Goal: Use online tool/utility: Use online tool/utility

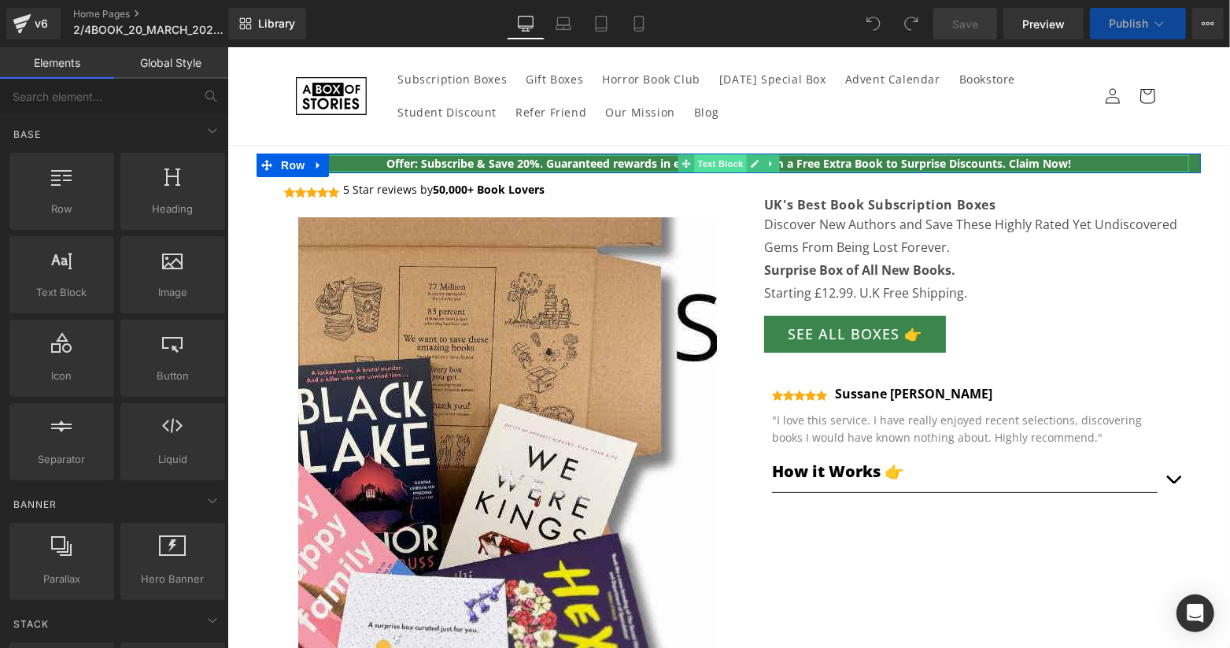
click at [730, 158] on span "Text Block" at bounding box center [719, 162] width 52 height 19
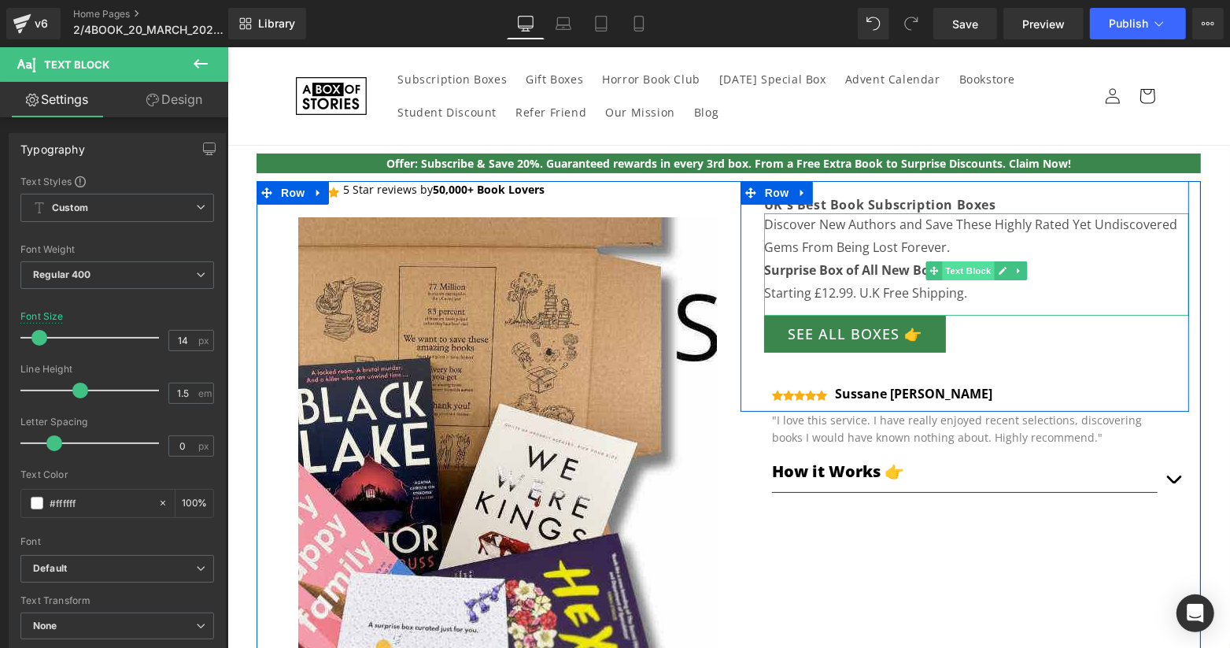
click at [952, 266] on span "Text Block" at bounding box center [967, 270] width 52 height 19
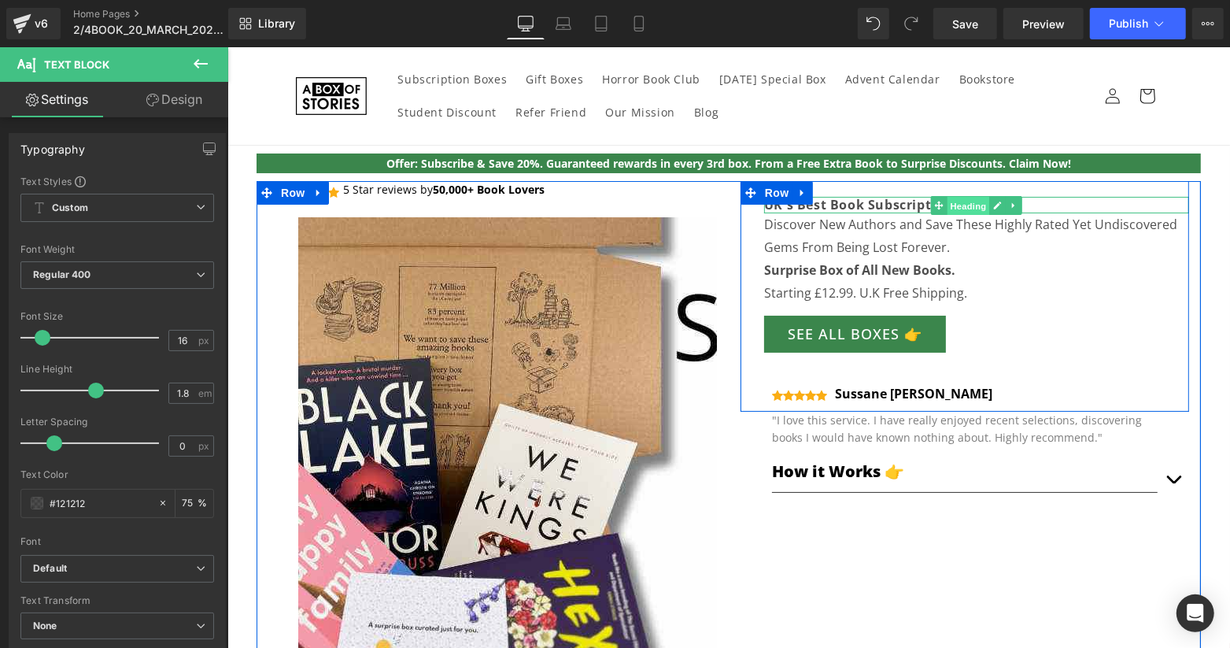
click at [950, 205] on span "Heading" at bounding box center [968, 205] width 43 height 19
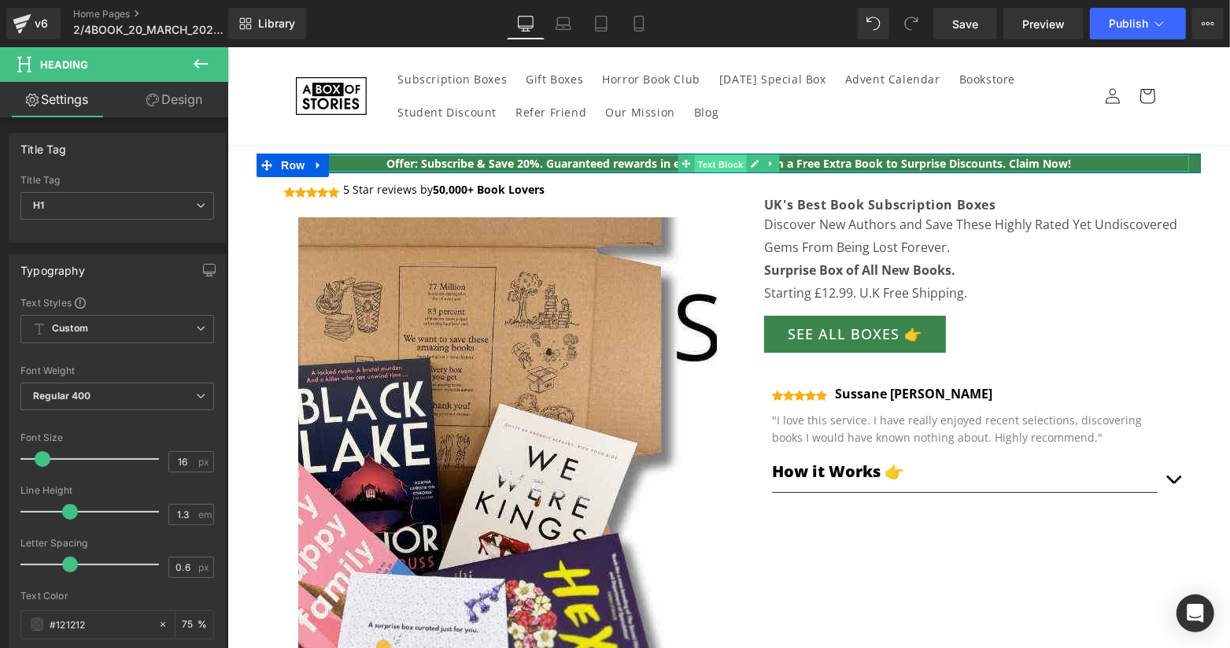
click at [709, 161] on span "Text Block" at bounding box center [719, 163] width 52 height 19
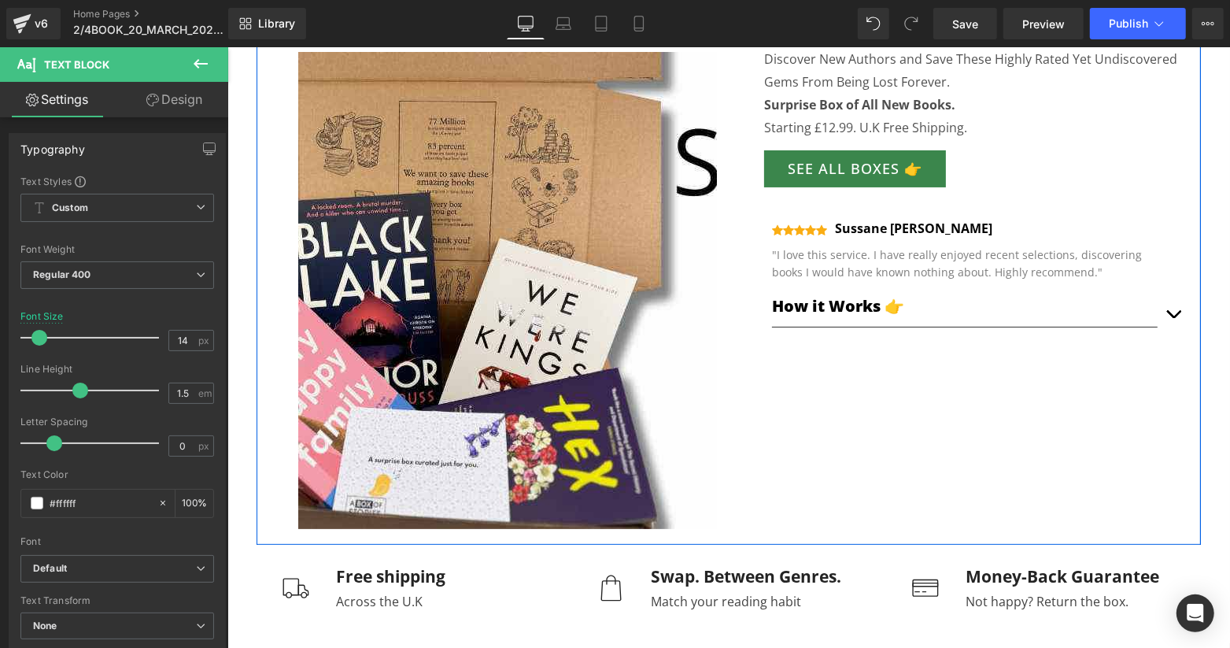
scroll to position [209, 0]
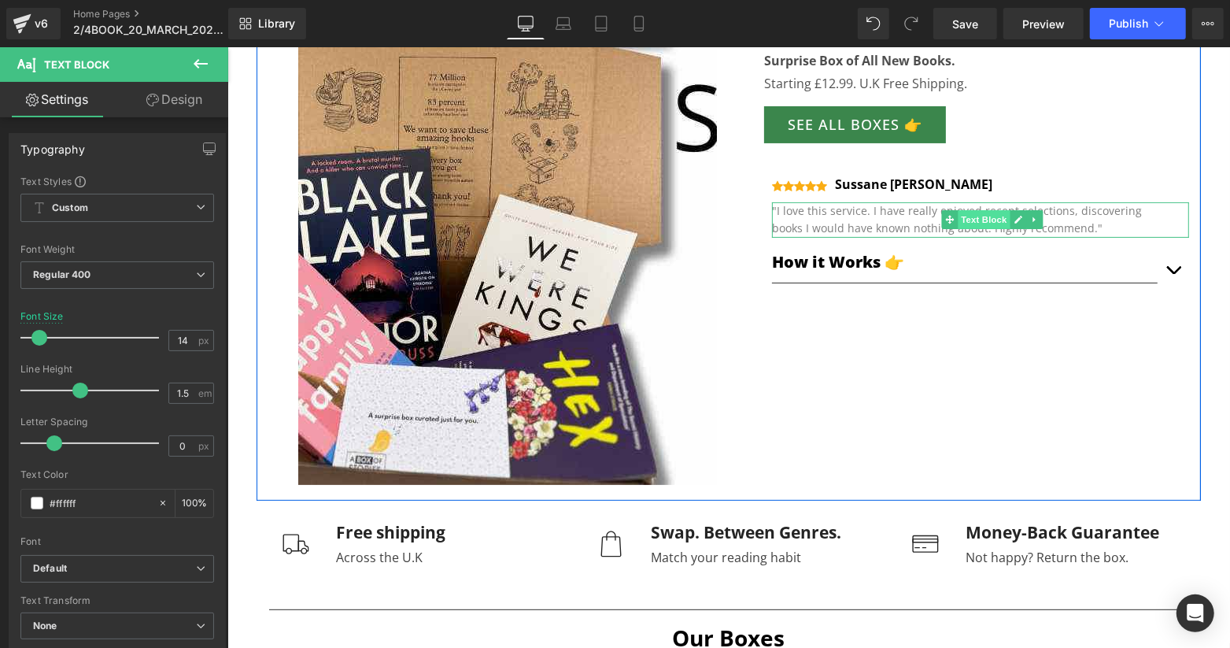
click at [959, 213] on span "Text Block" at bounding box center [983, 218] width 52 height 19
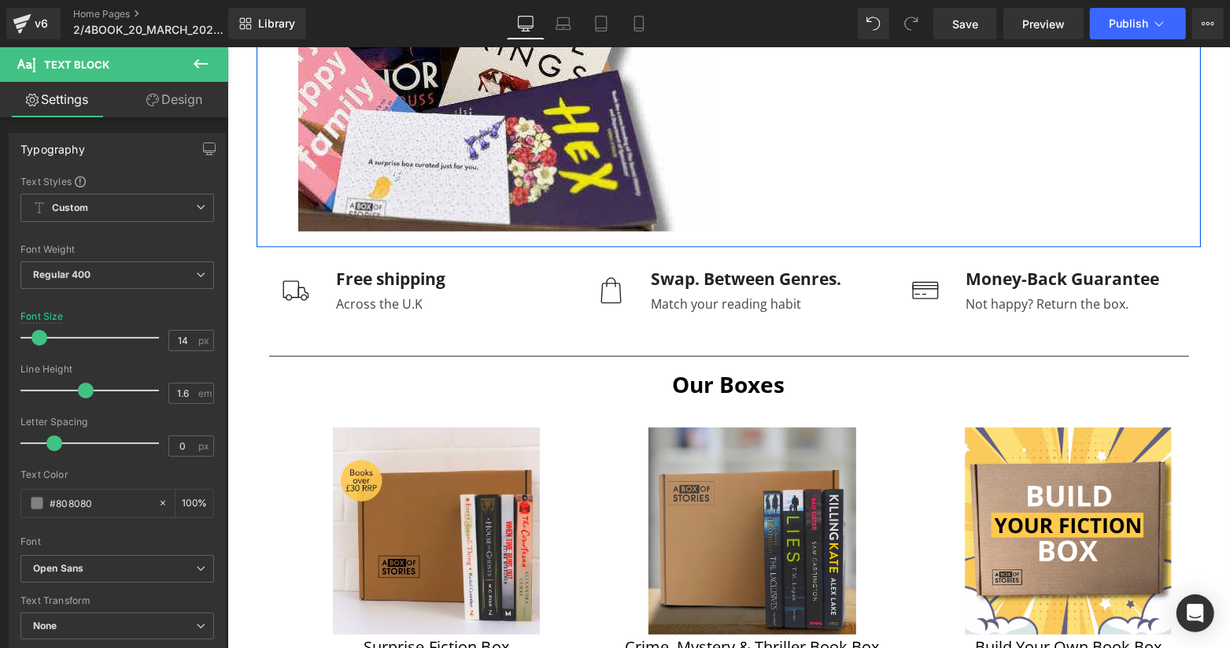
scroll to position [525, 0]
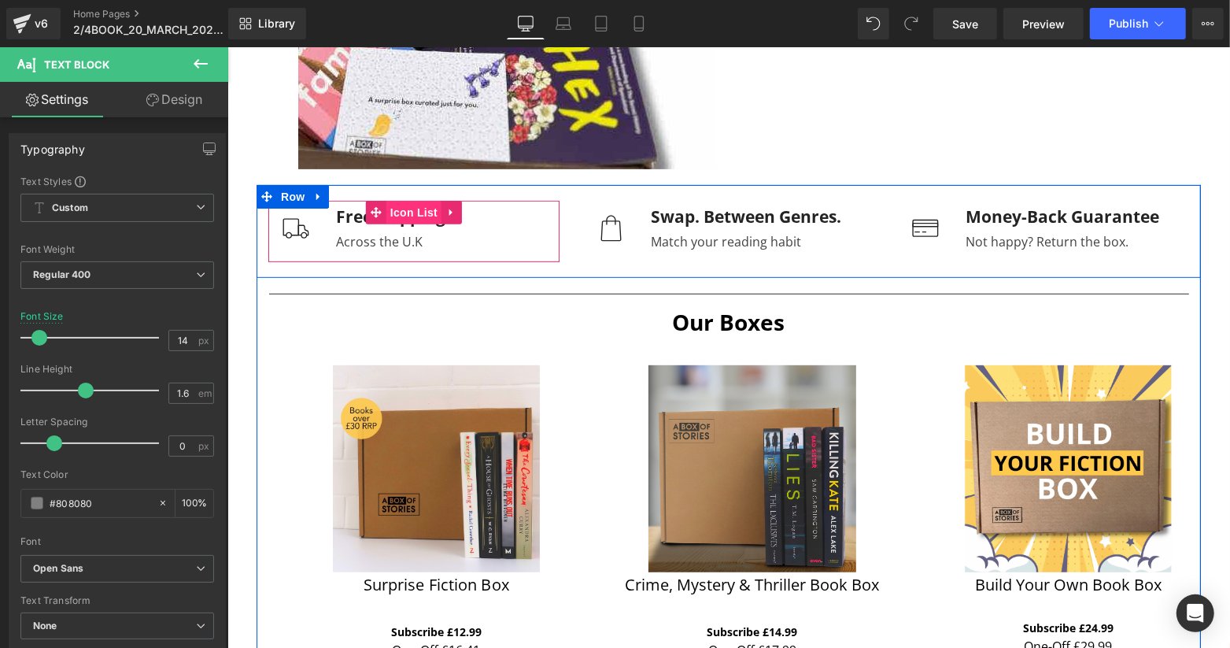
click at [401, 219] on span "Icon List" at bounding box center [413, 212] width 55 height 24
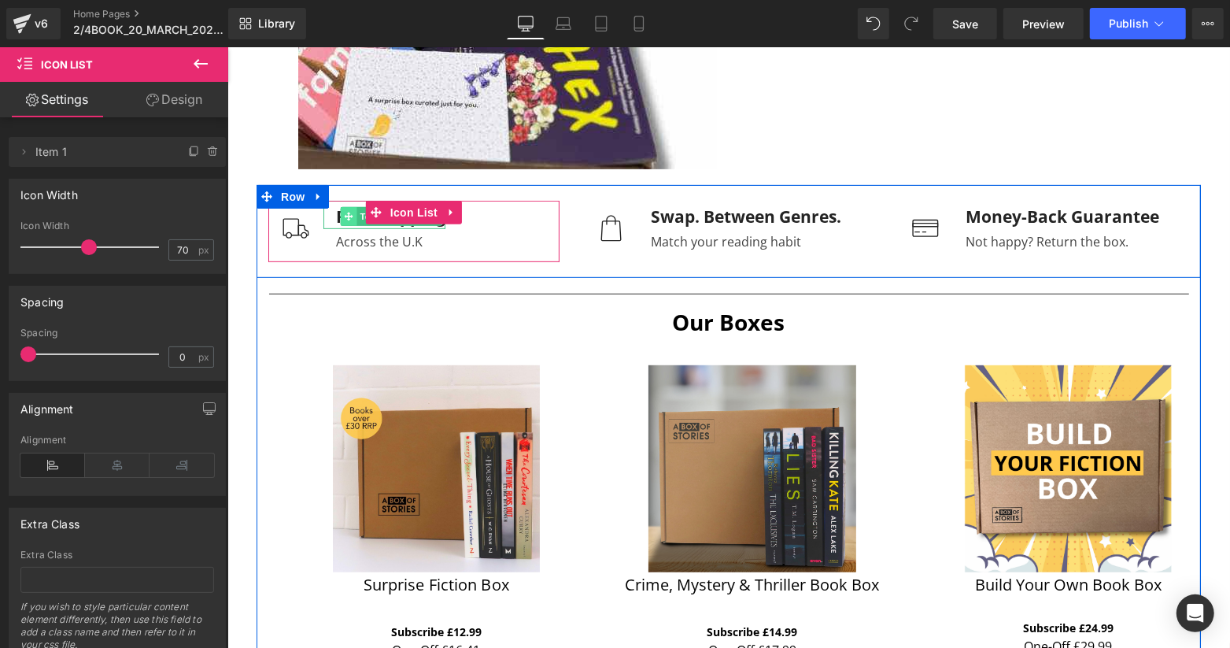
click at [344, 219] on icon at bounding box center [348, 215] width 9 height 9
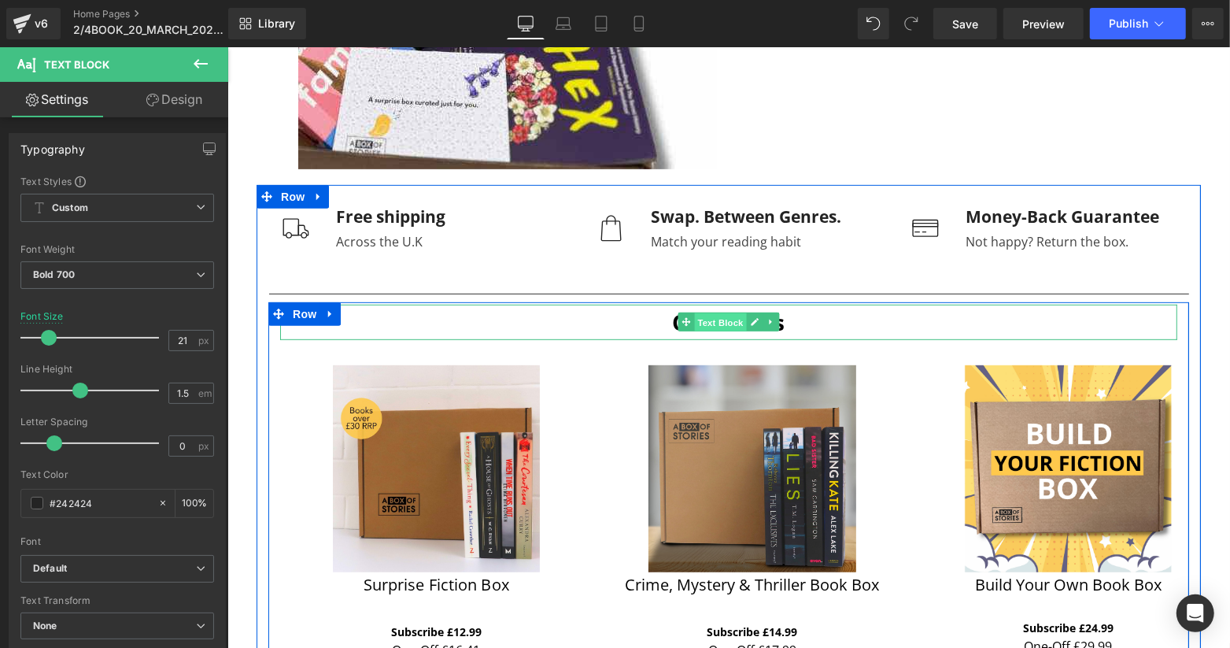
click at [725, 320] on span "Text Block" at bounding box center [719, 322] width 52 height 19
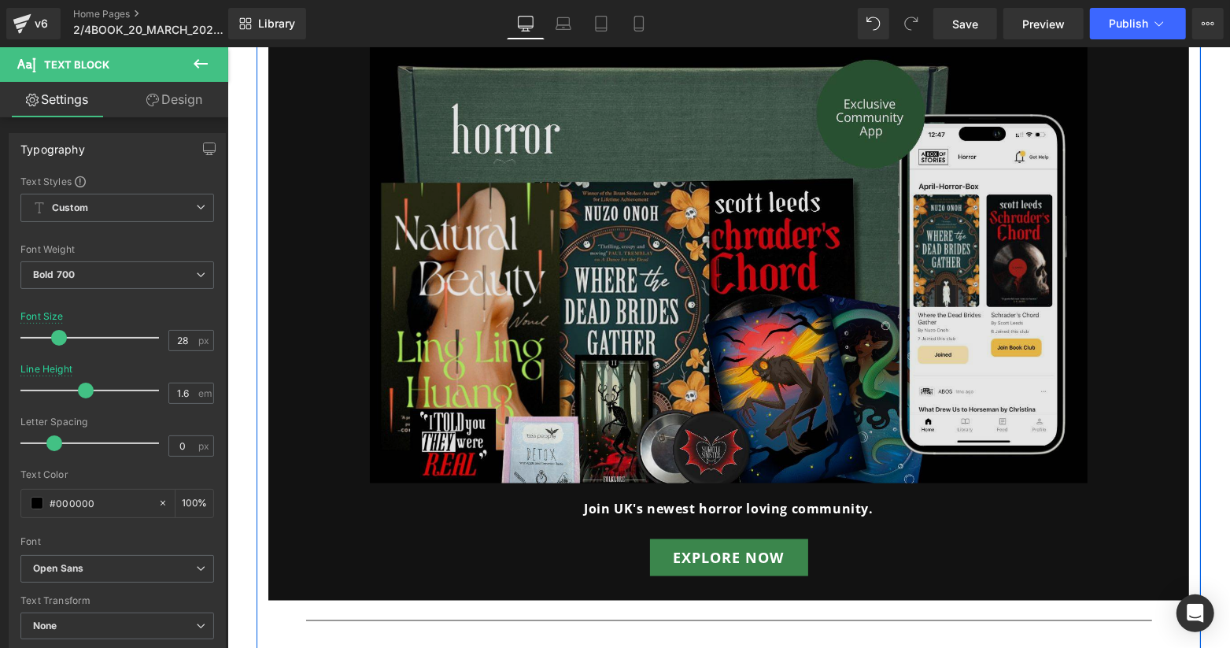
scroll to position [1889, 0]
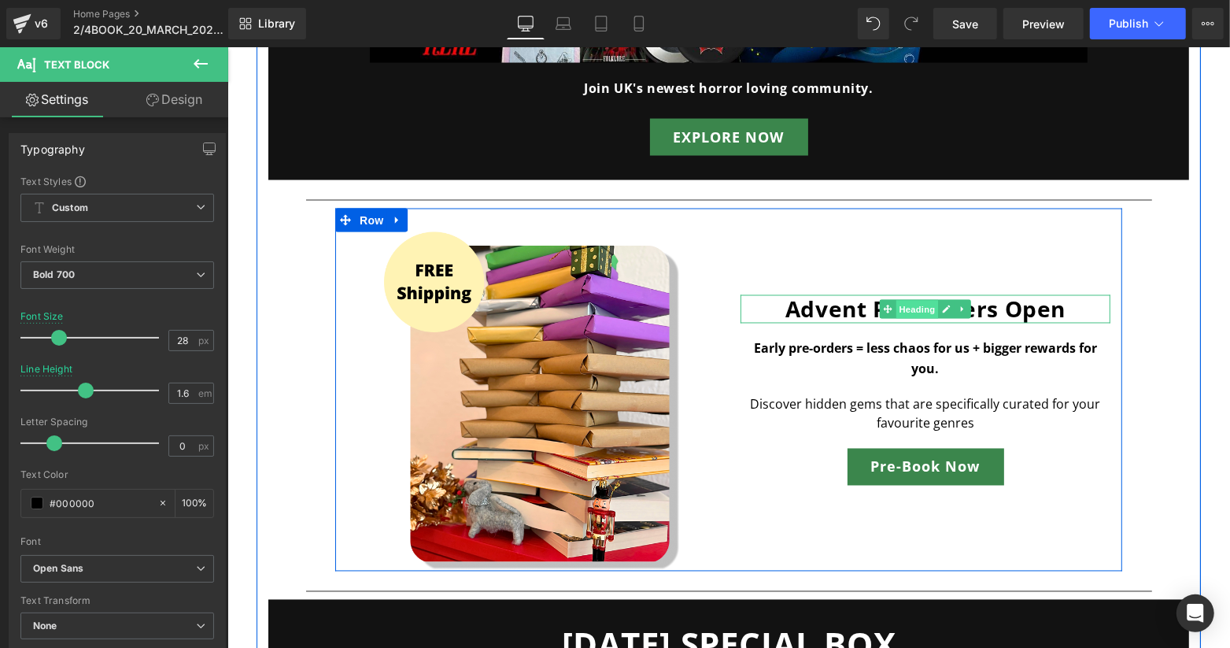
click at [902, 314] on span "Heading" at bounding box center [917, 309] width 43 height 19
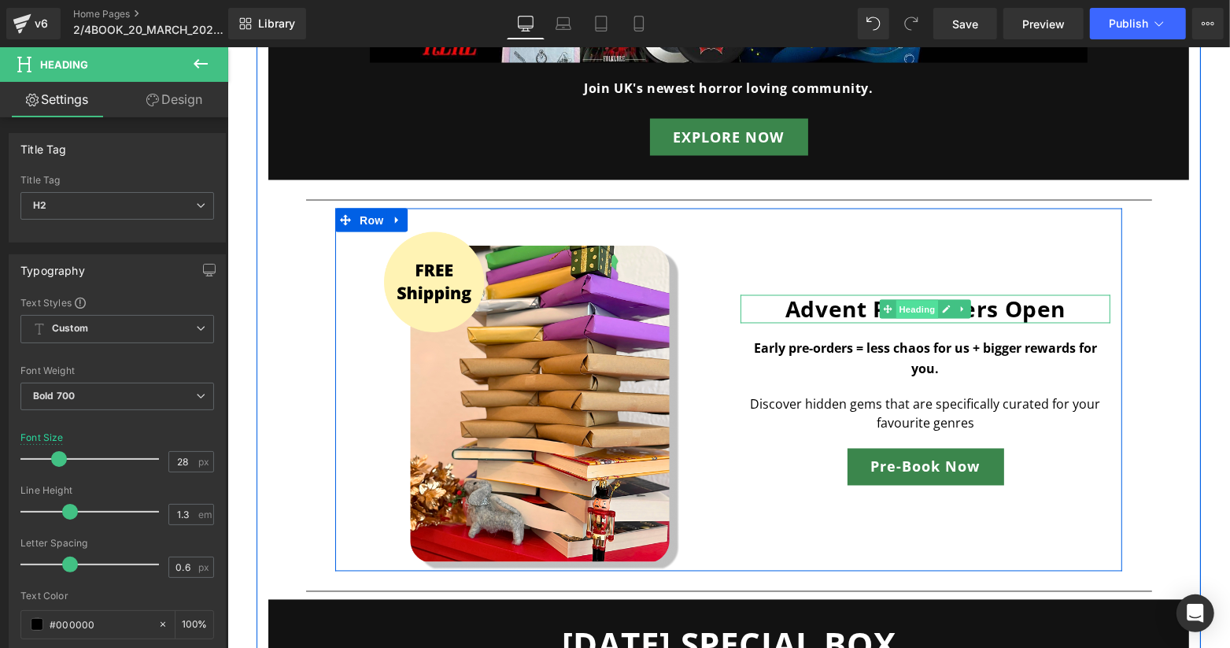
click at [903, 305] on span "Heading" at bounding box center [917, 309] width 43 height 19
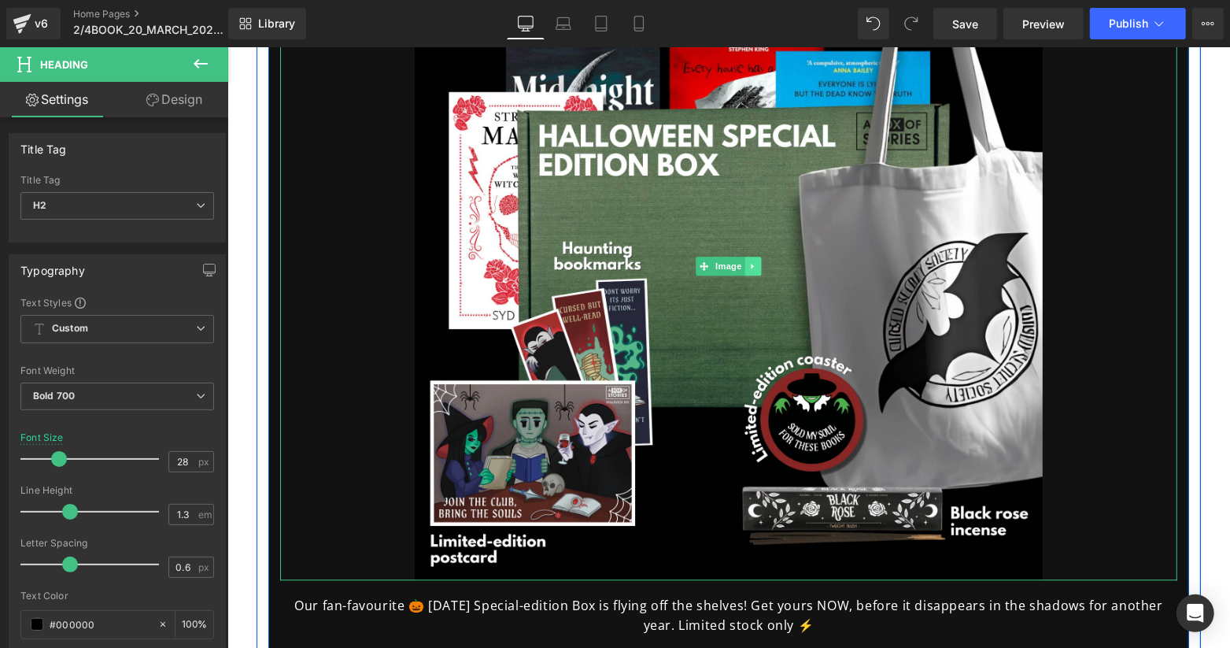
scroll to position [2309, 0]
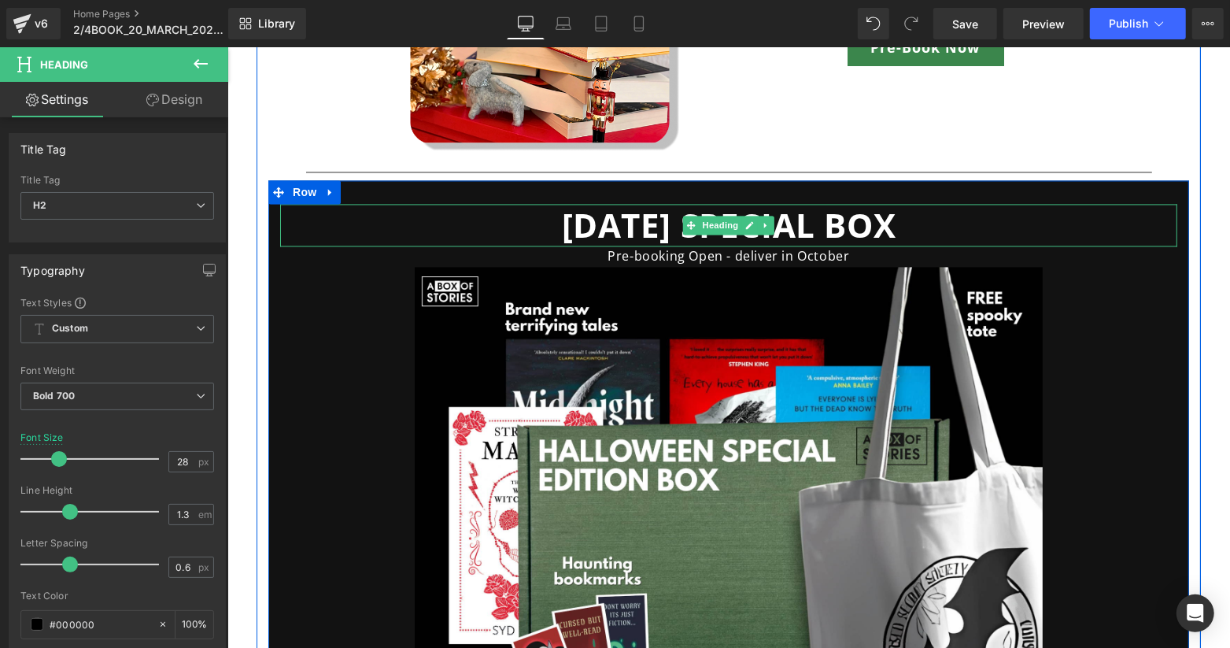
drag, startPoint x: 672, startPoint y: 220, endPoint x: 691, endPoint y: 219, distance: 19.0
click at [672, 220] on h2 "[DATE] special box" at bounding box center [727, 224] width 897 height 43
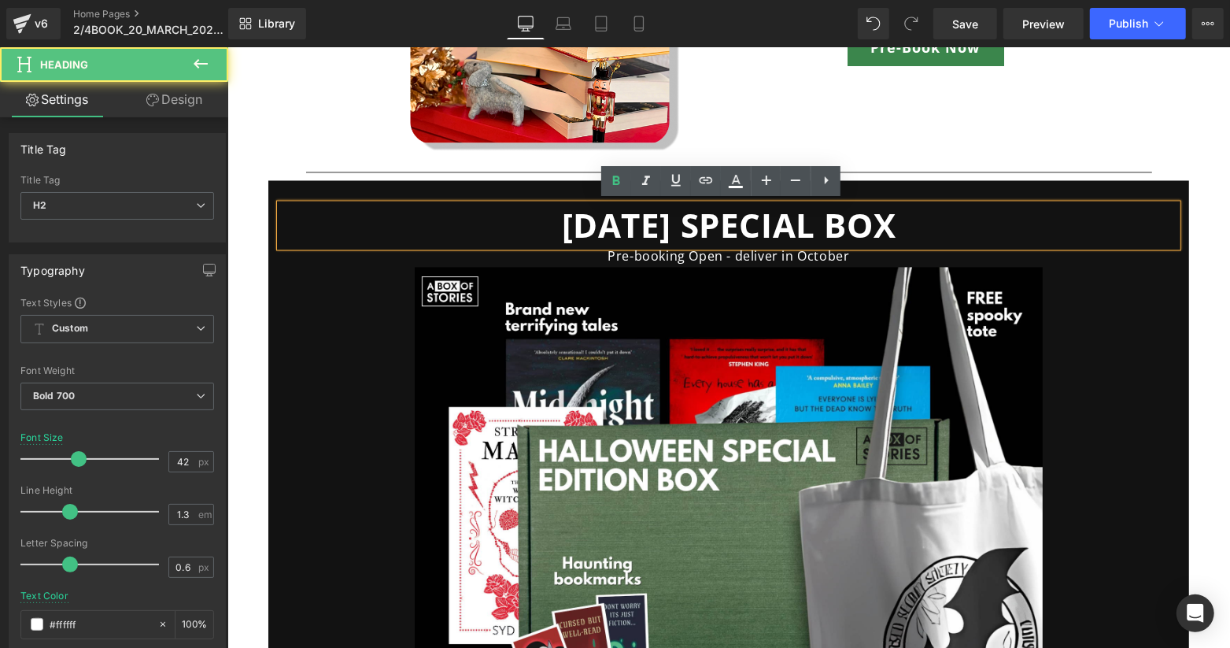
click at [691, 219] on h2 "[DATE] special box" at bounding box center [727, 224] width 897 height 43
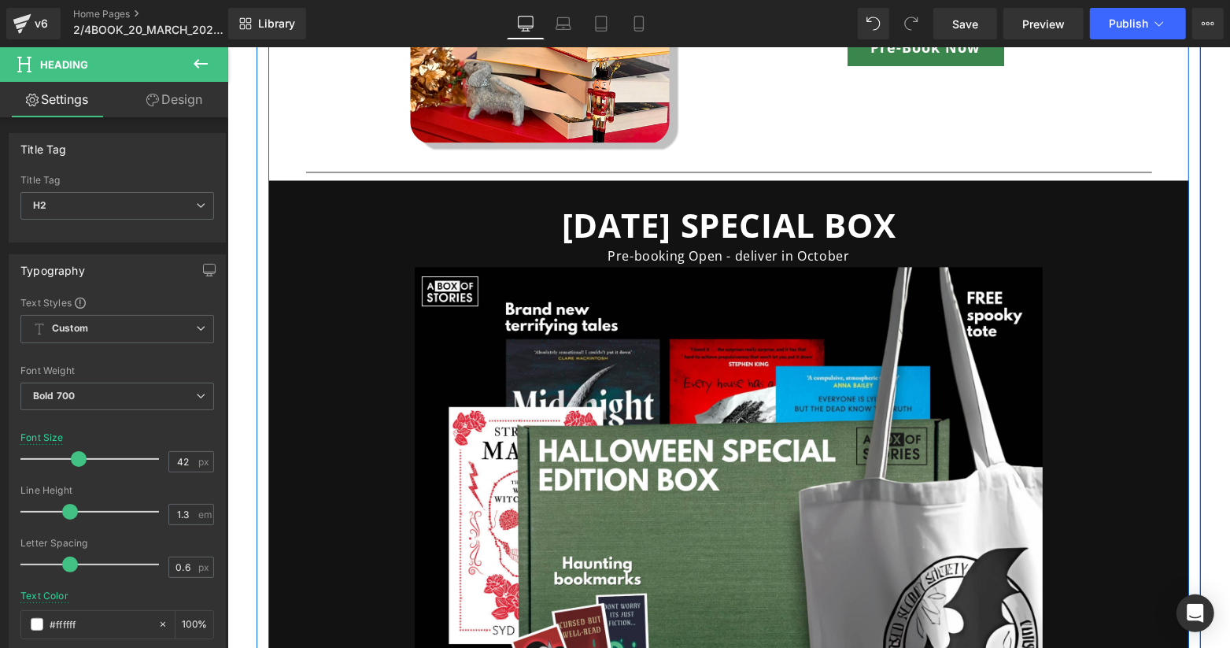
click at [1041, 157] on div "Icon Surprise box of all-new books Text Block Icon List Icon Curated & customiz…" at bounding box center [728, 274] width 921 height 2642
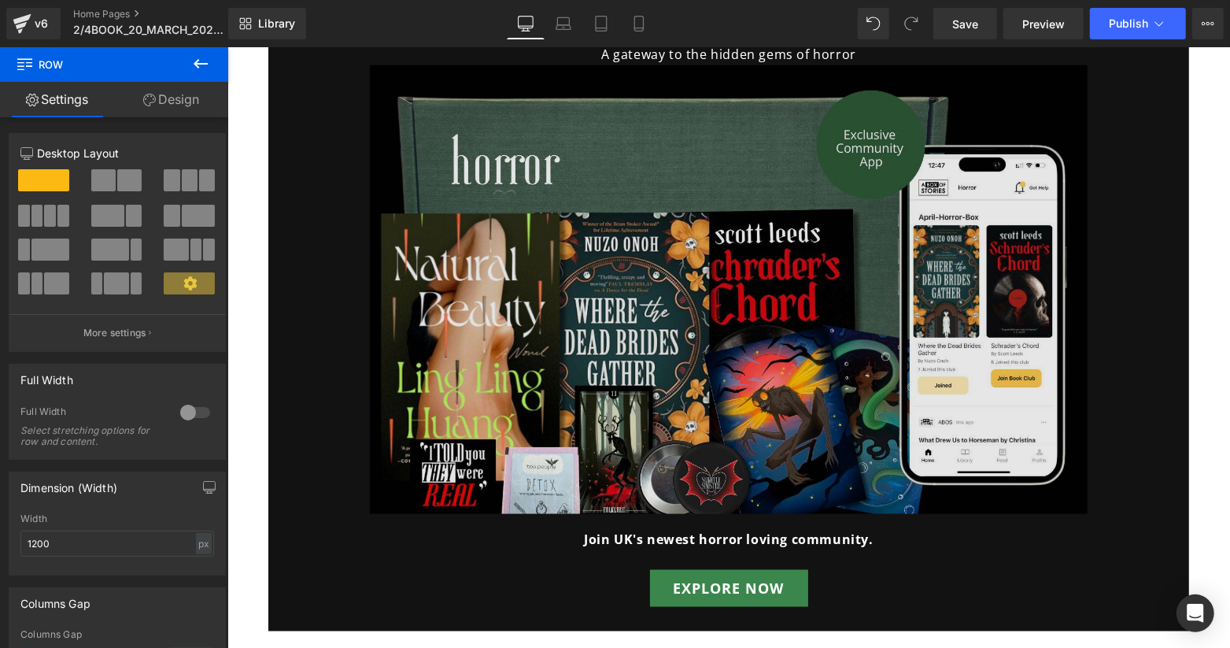
scroll to position [1364, 0]
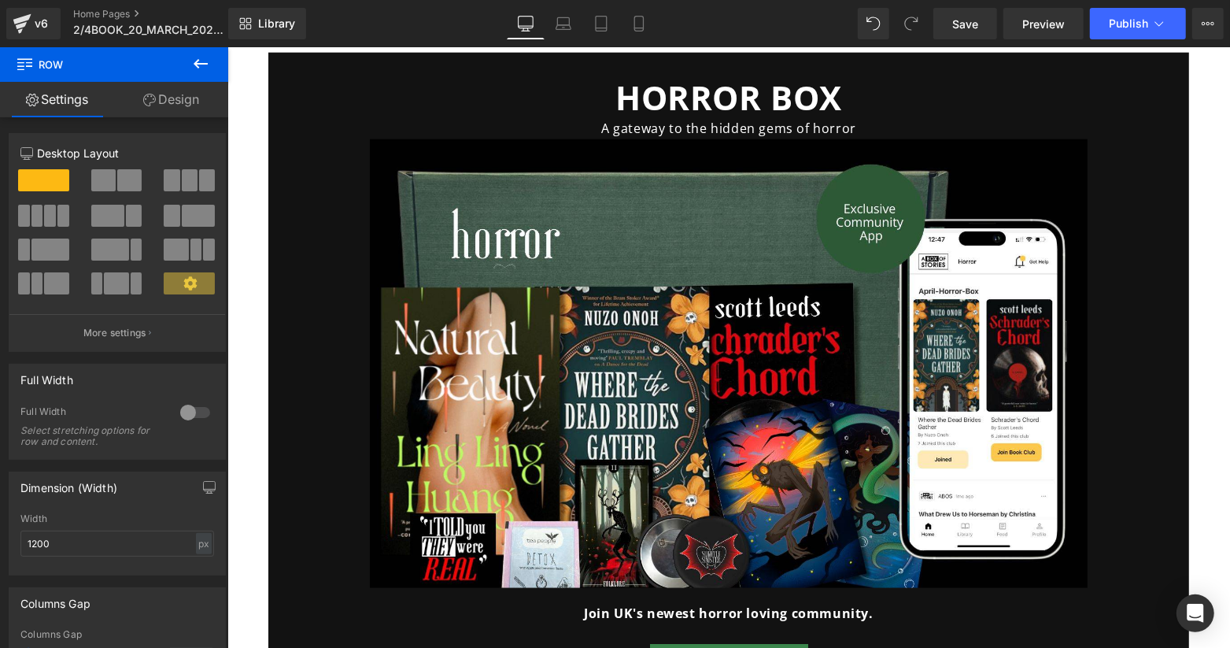
click at [721, 93] on div "HORROR BOX Heading" at bounding box center [727, 97] width 897 height 43
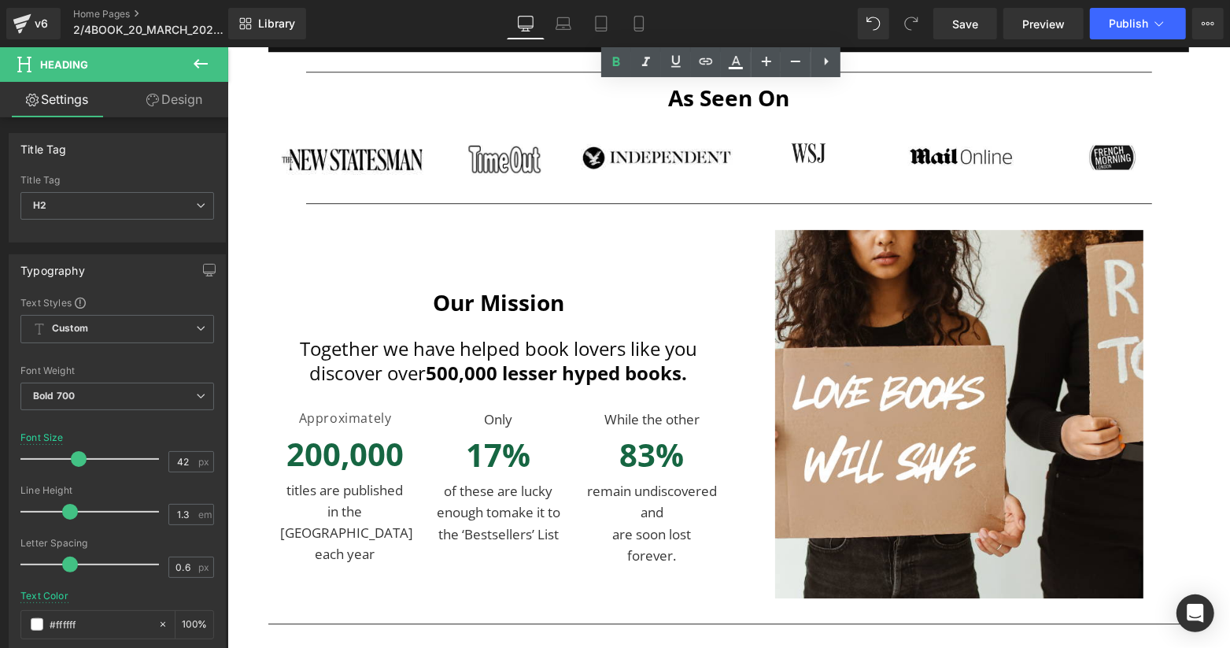
scroll to position [3253, 0]
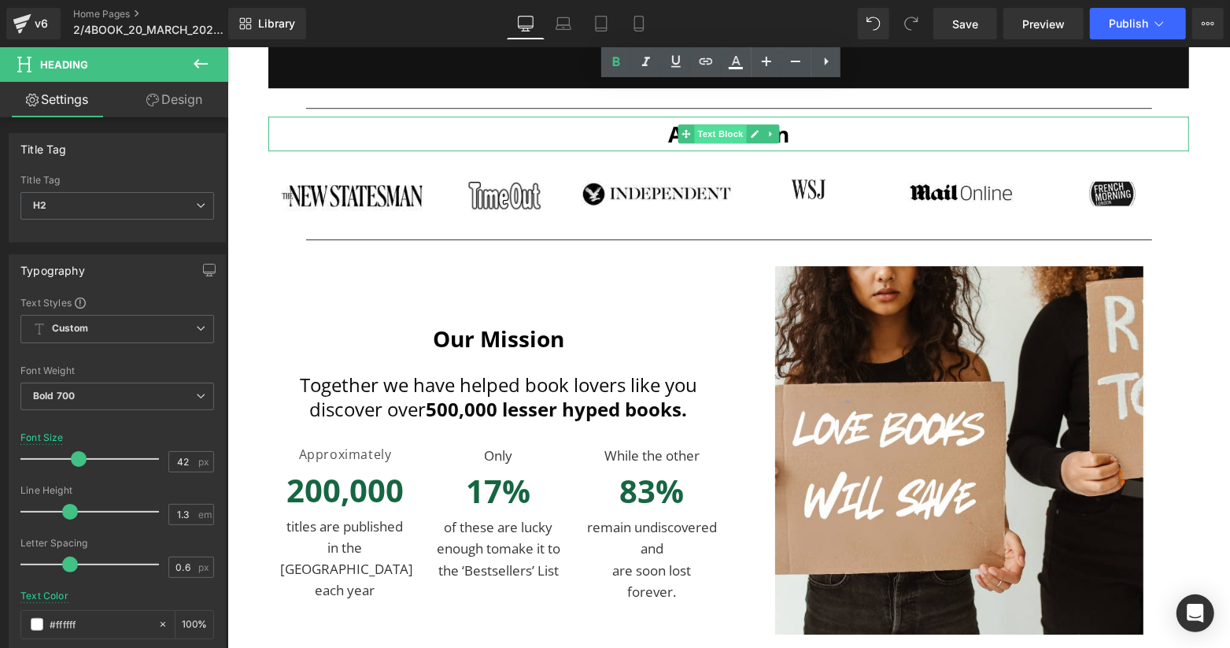
click at [701, 132] on span "Text Block" at bounding box center [719, 133] width 52 height 19
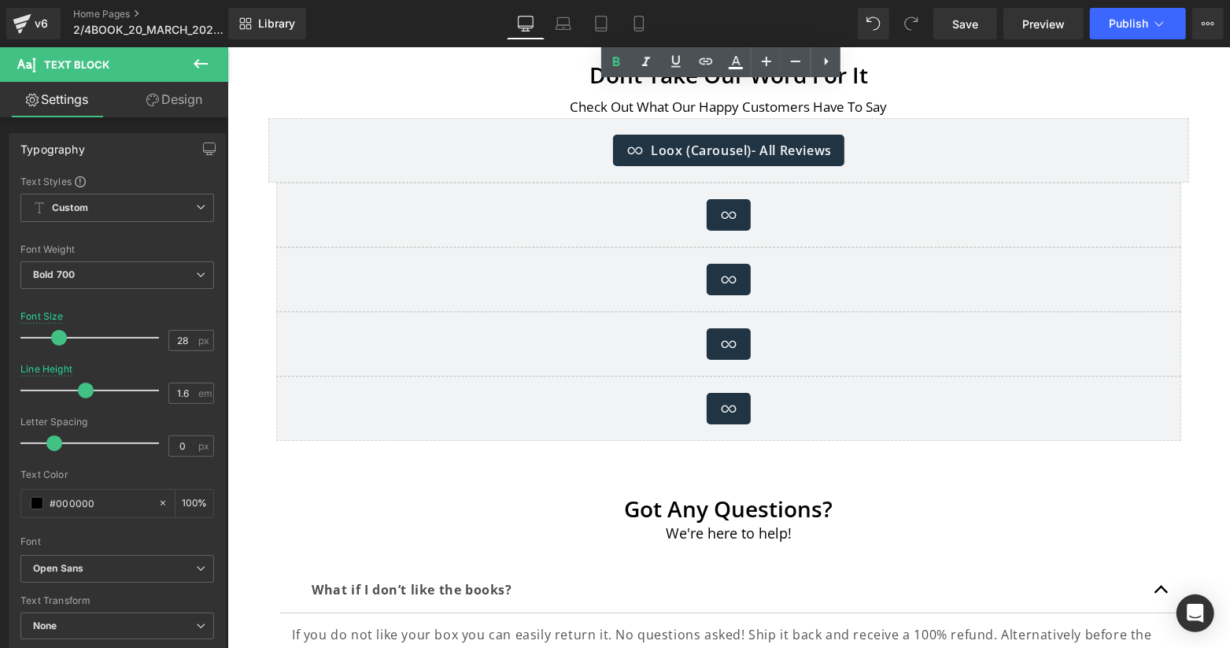
scroll to position [3988, 0]
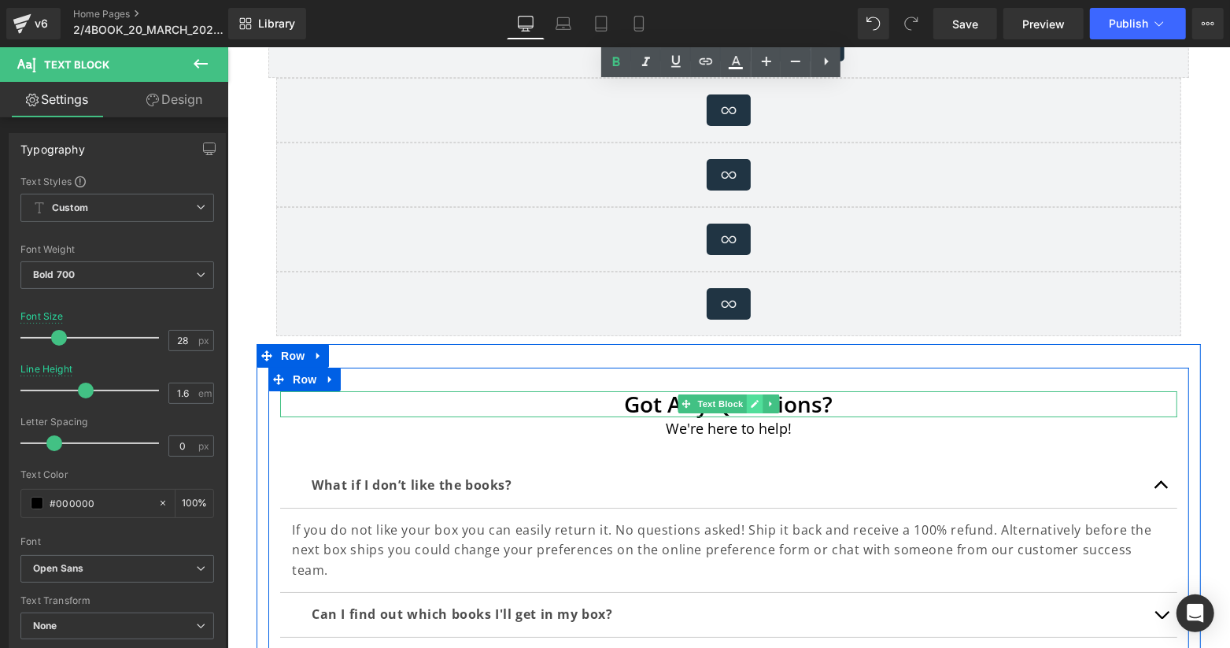
click at [746, 398] on link at bounding box center [754, 403] width 17 height 19
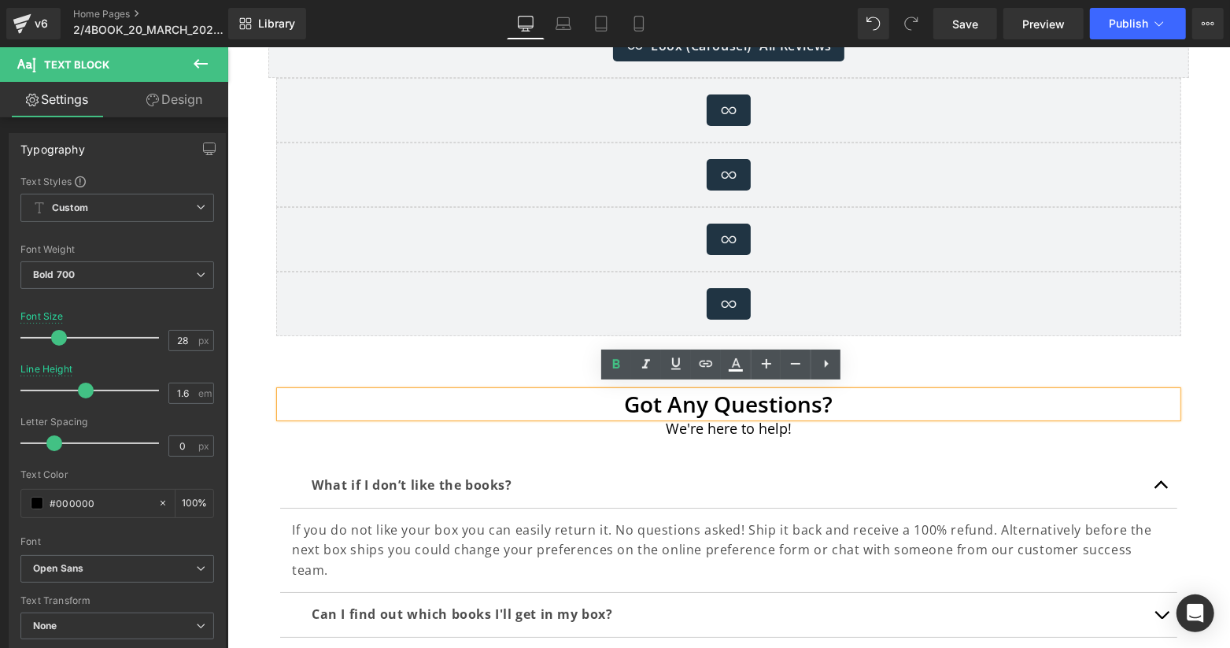
click at [451, 367] on div "Got Any Questions? Text Block We're here to help! Text Block What if I don’t li…" at bounding box center [728, 540] width 921 height 346
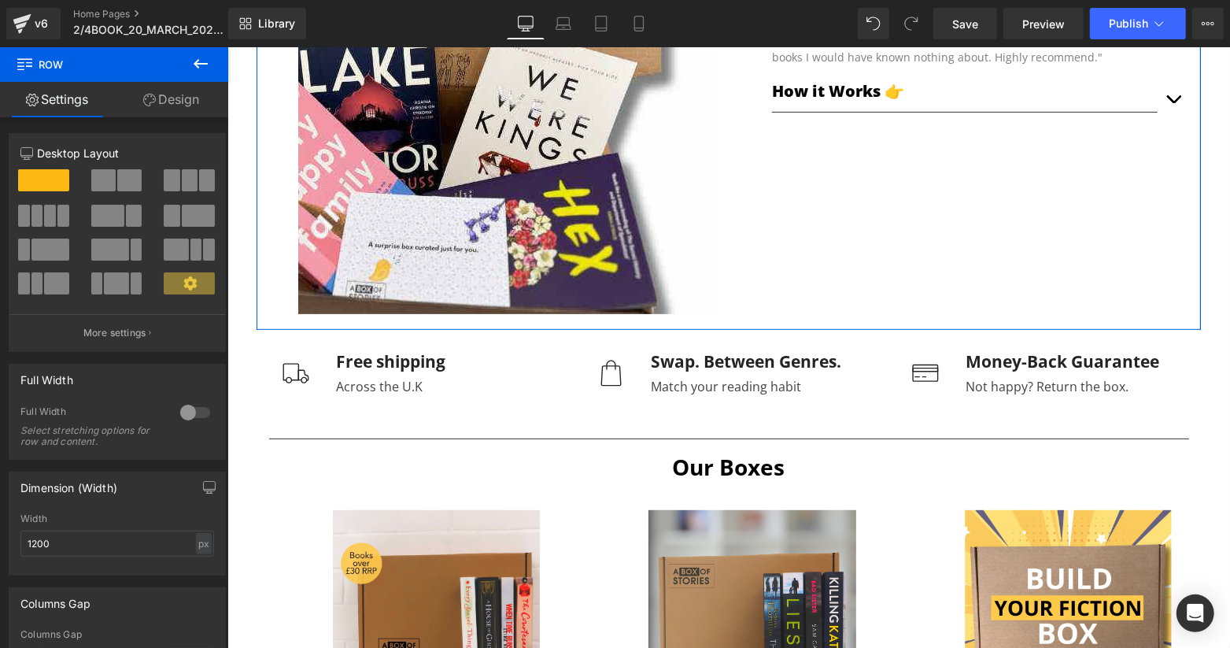
scroll to position [420, 0]
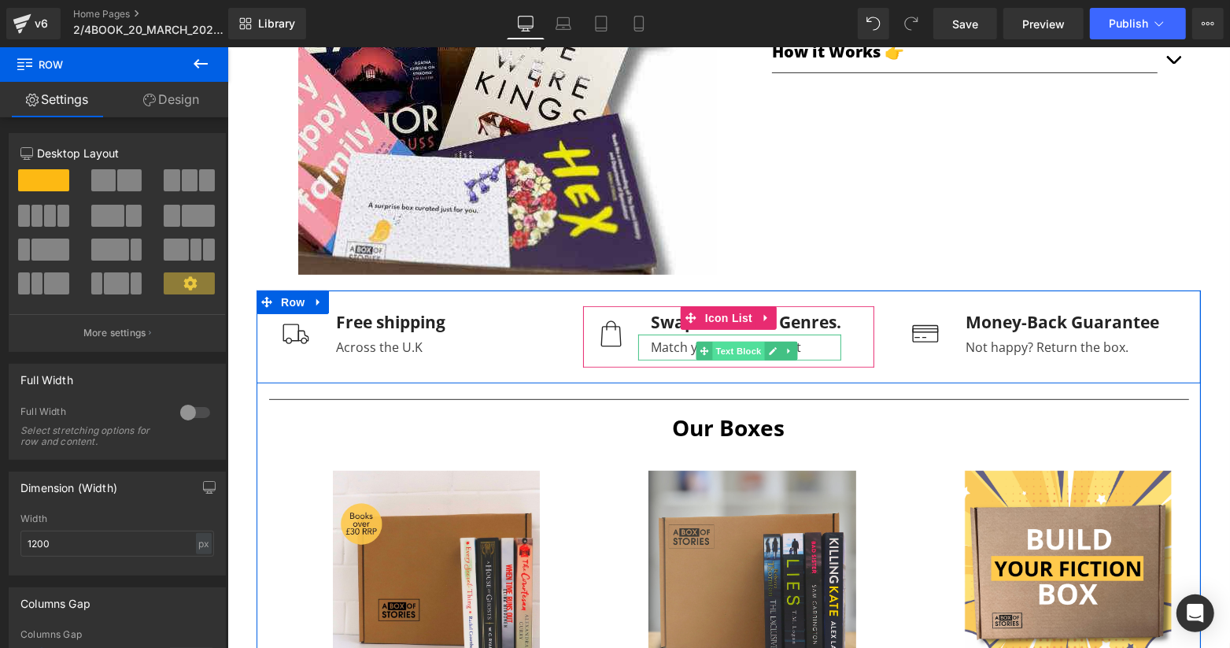
click at [715, 346] on span "Text Block" at bounding box center [738, 350] width 52 height 19
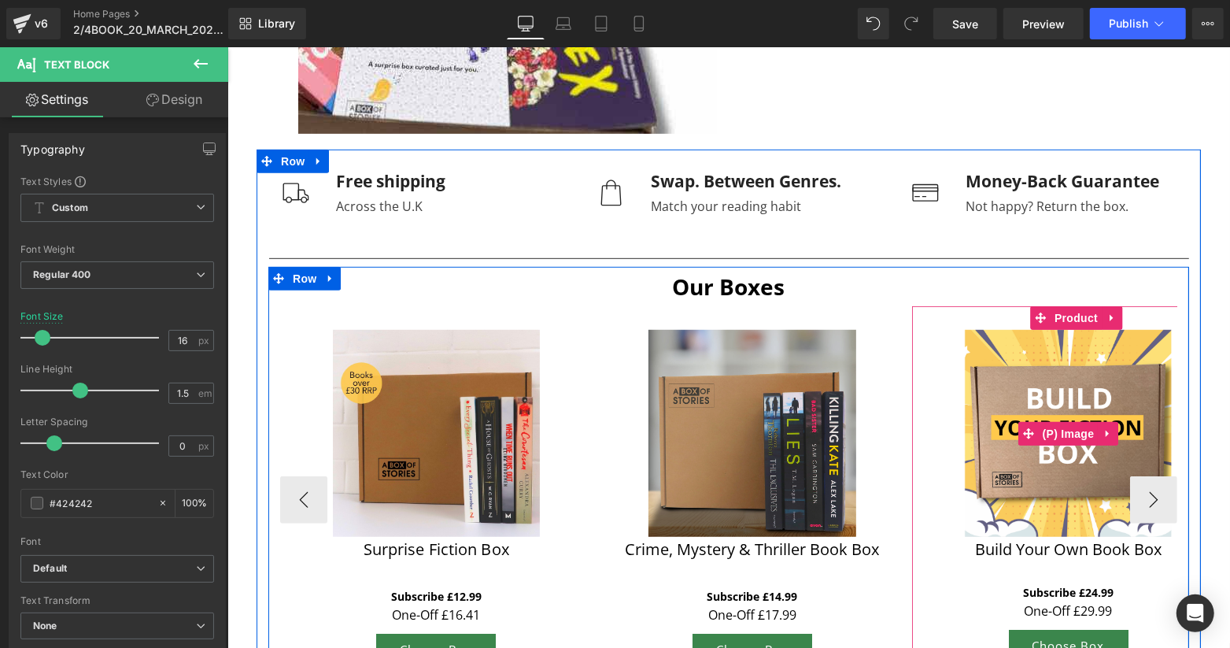
scroll to position [734, 0]
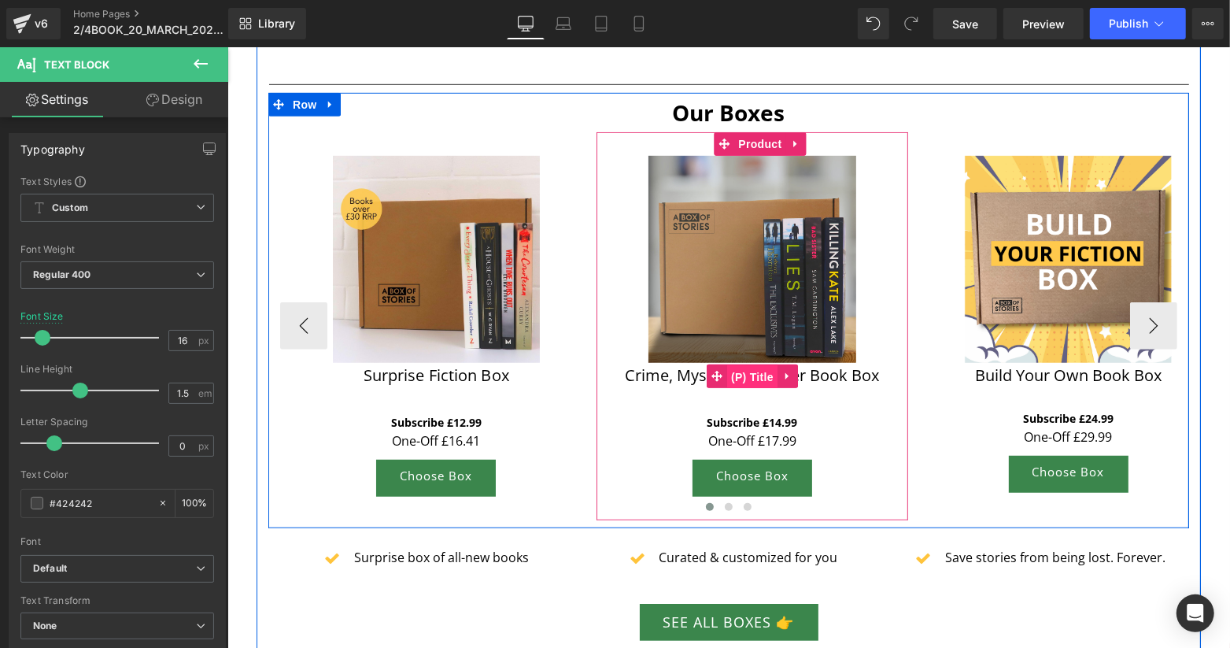
click at [730, 367] on span "(P) Title" at bounding box center [752, 376] width 50 height 24
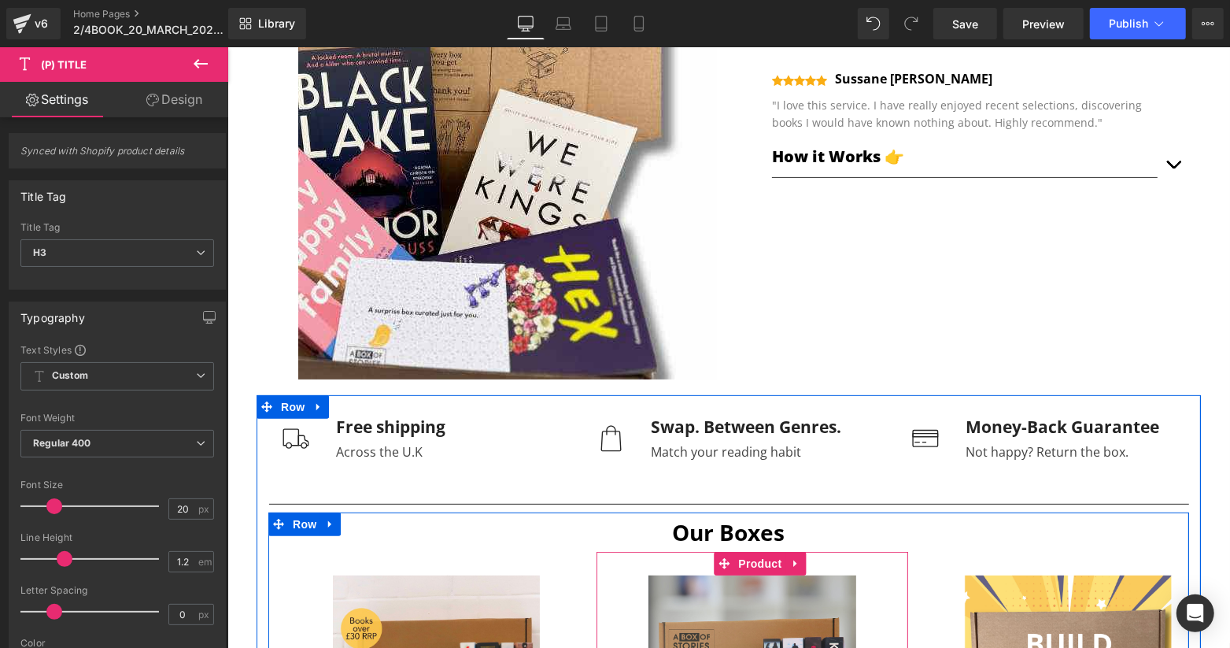
scroll to position [0, 0]
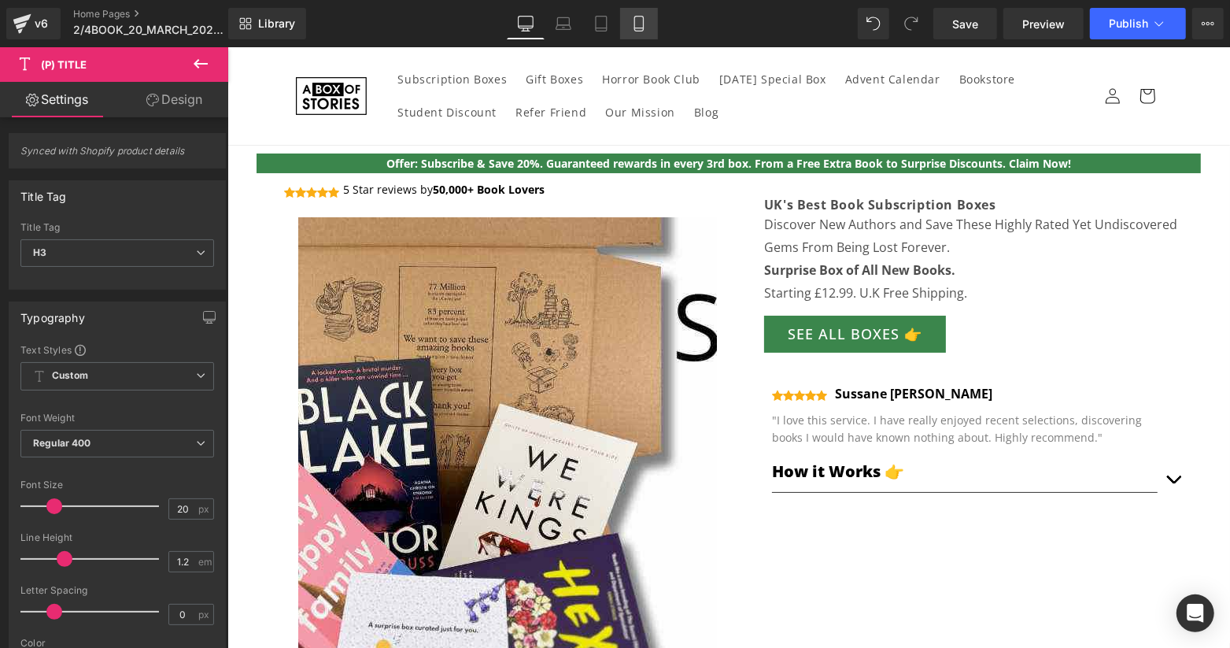
click at [649, 19] on link "Mobile" at bounding box center [639, 23] width 38 height 31
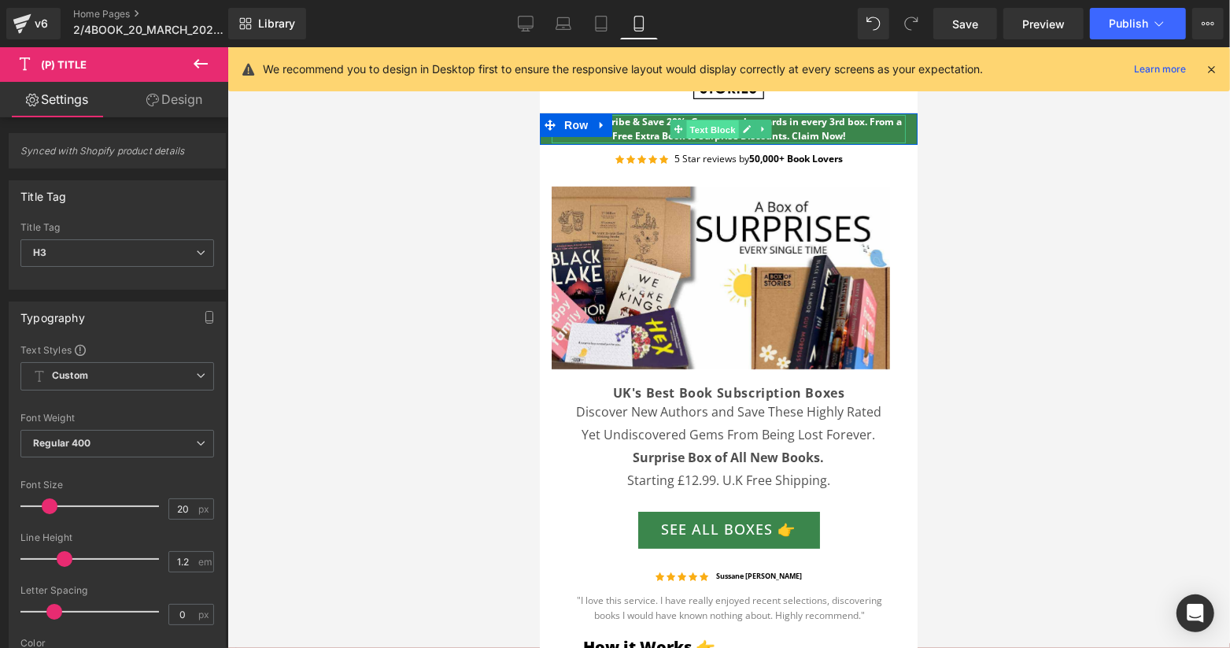
click at [718, 125] on span "Text Block" at bounding box center [712, 129] width 52 height 19
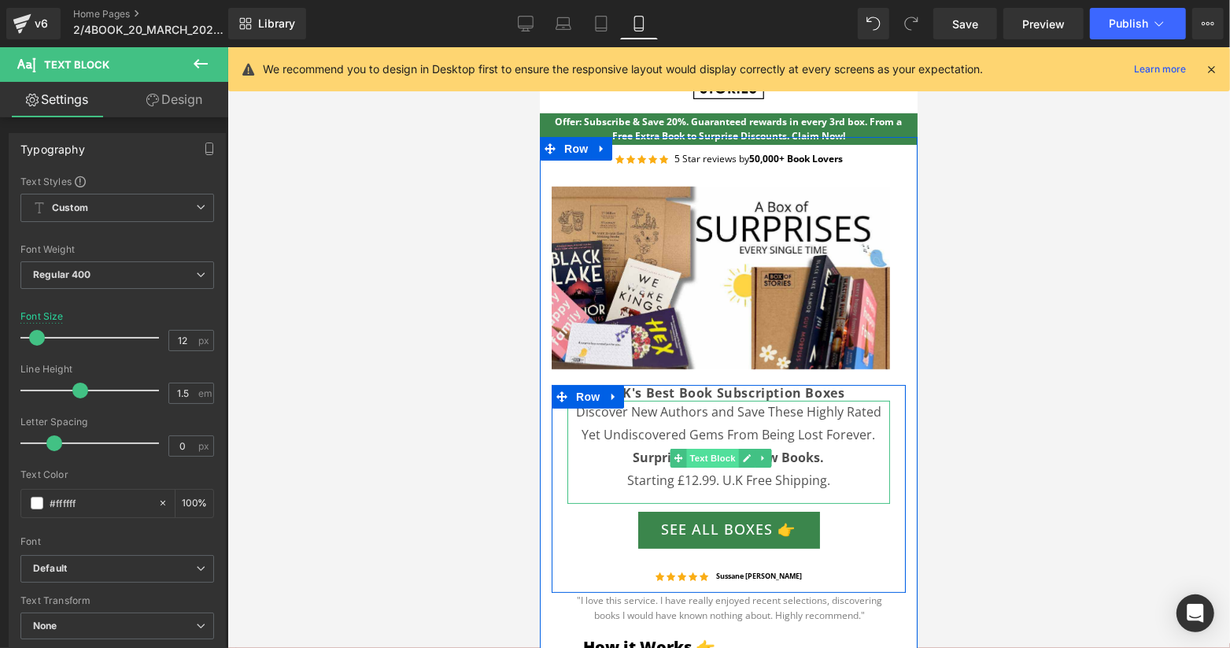
click at [716, 455] on span "Text Block" at bounding box center [712, 457] width 52 height 19
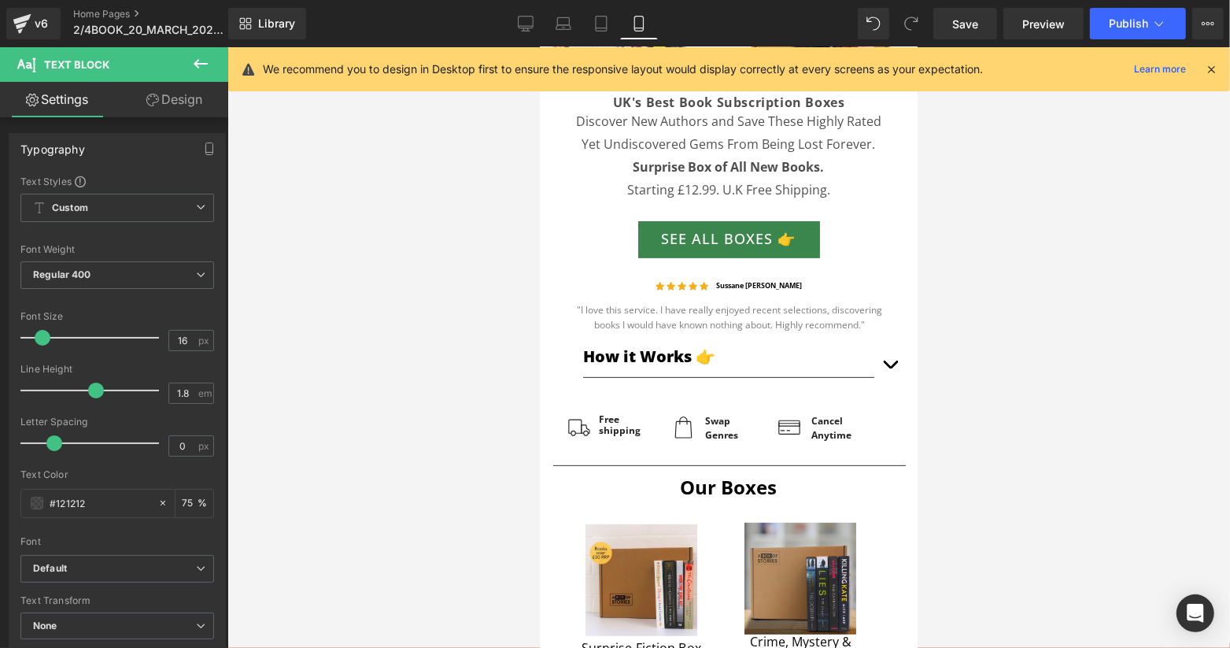
scroll to position [315, 0]
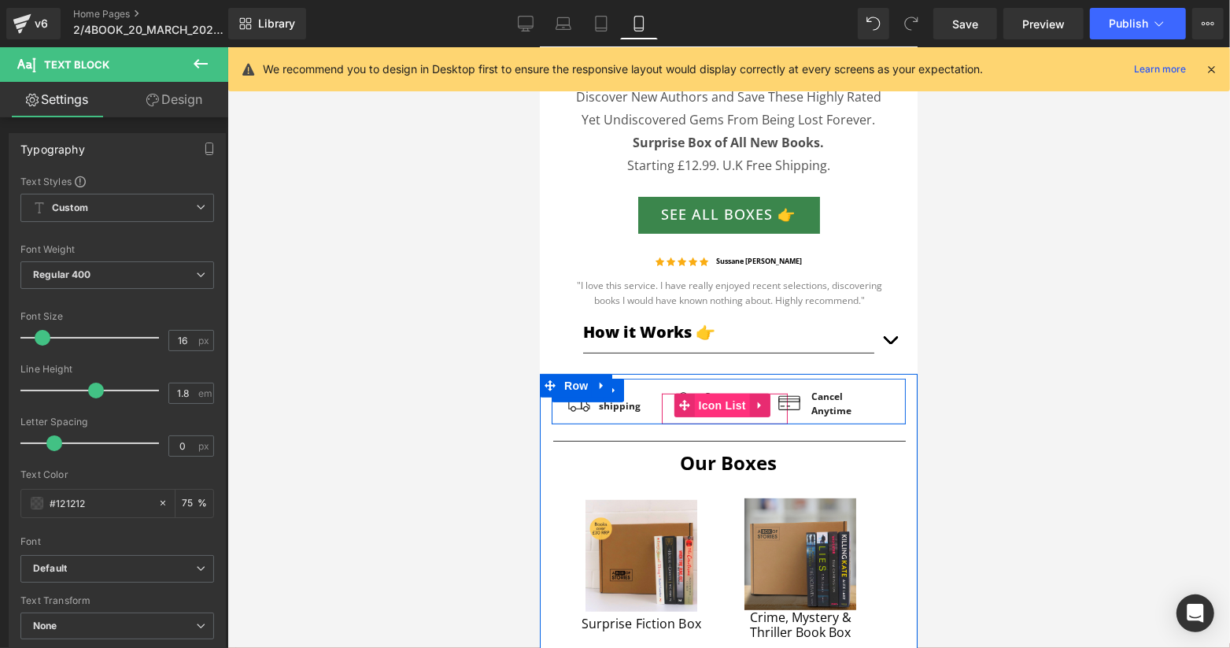
click at [712, 397] on span "Icon List" at bounding box center [720, 405] width 55 height 24
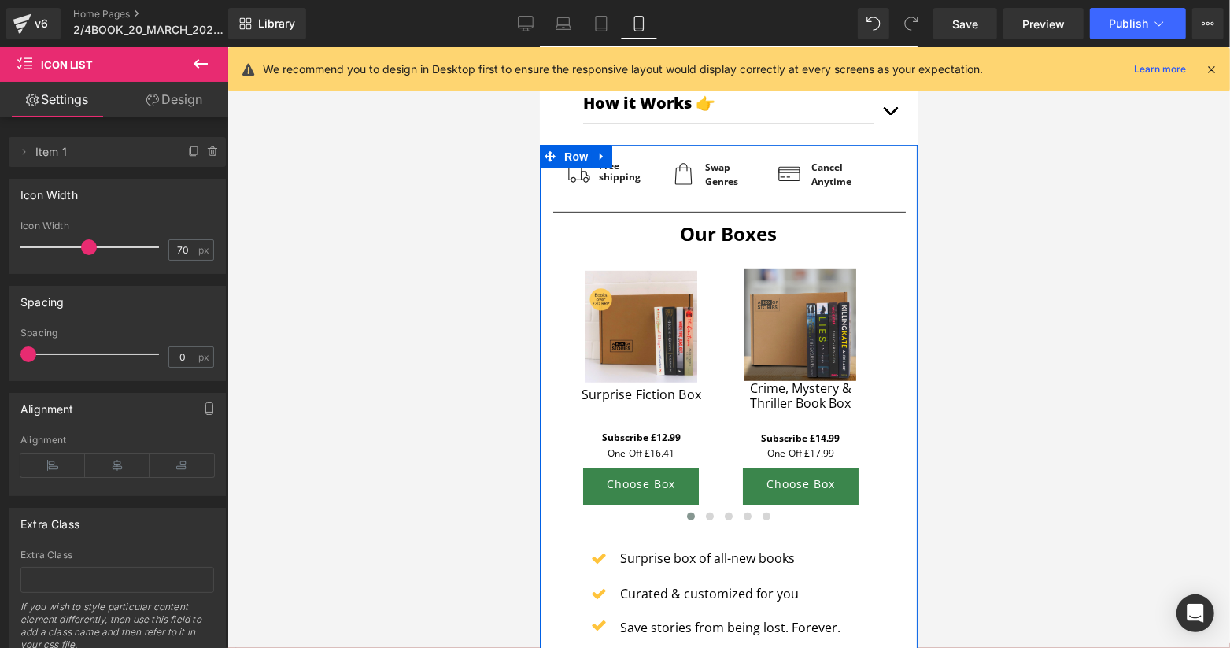
scroll to position [630, 0]
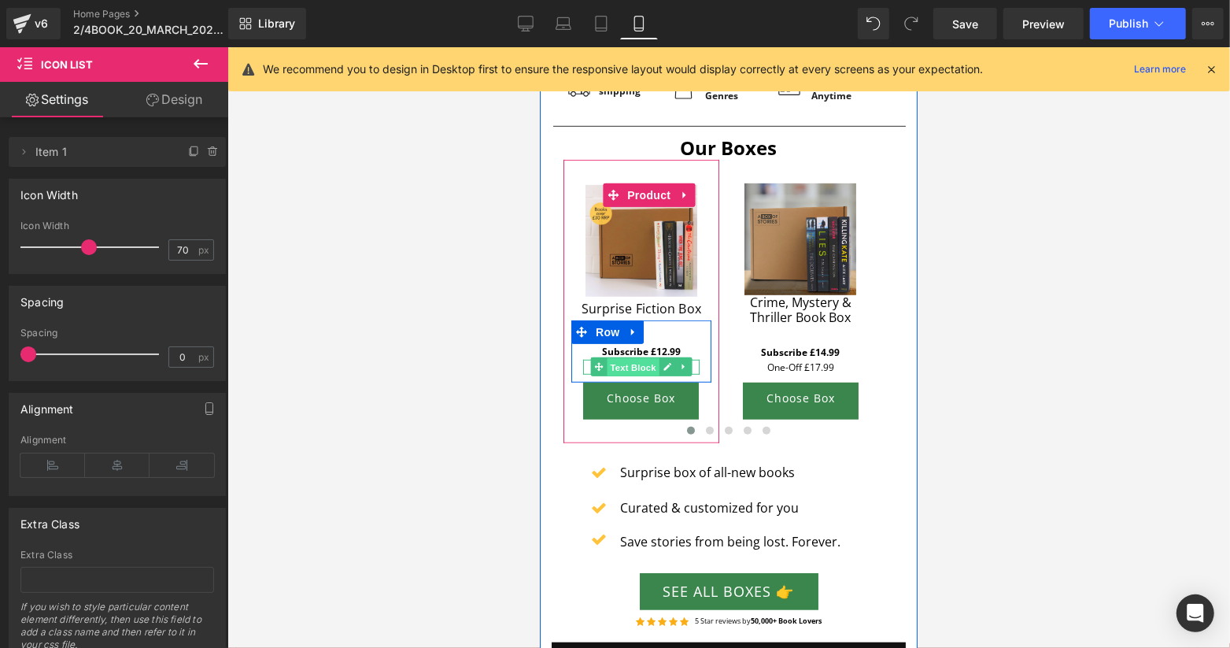
click at [644, 357] on span "Text Block" at bounding box center [632, 366] width 52 height 19
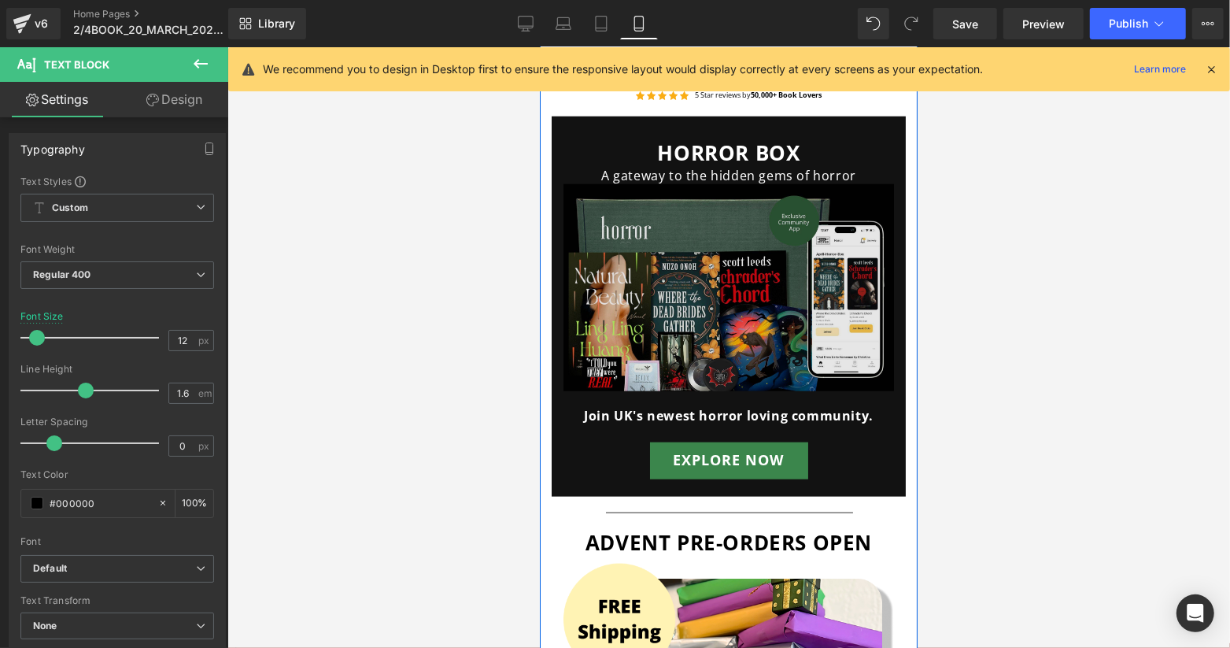
scroll to position [1259, 0]
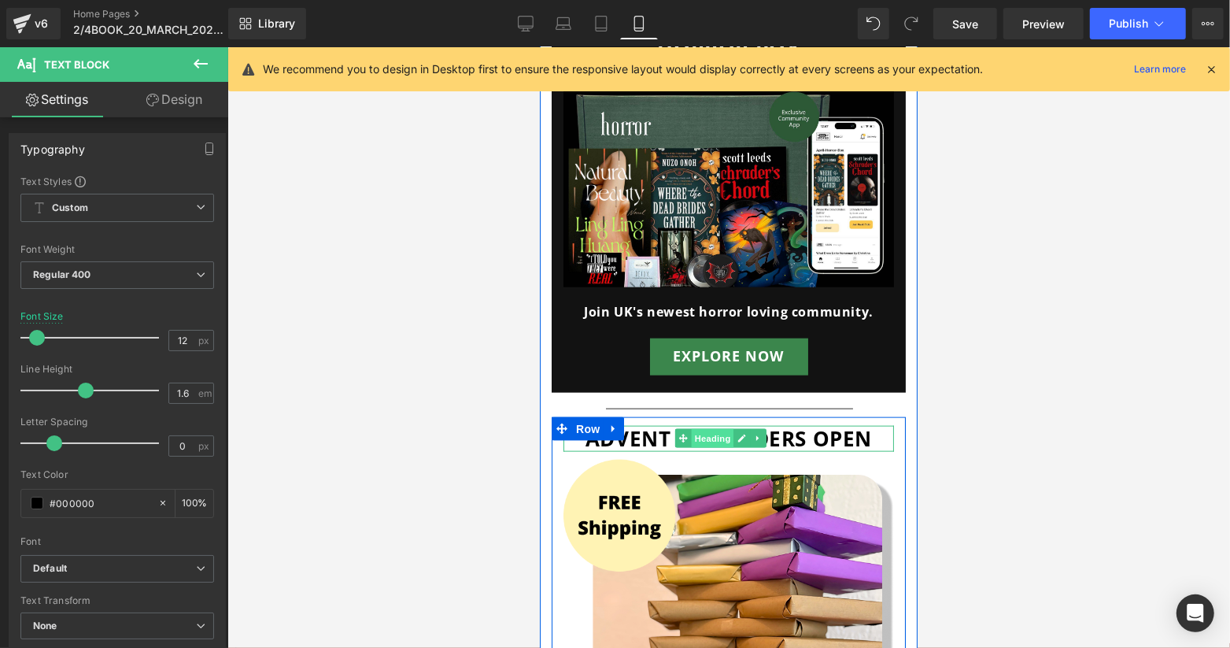
click at [719, 428] on span "Heading" at bounding box center [712, 437] width 43 height 19
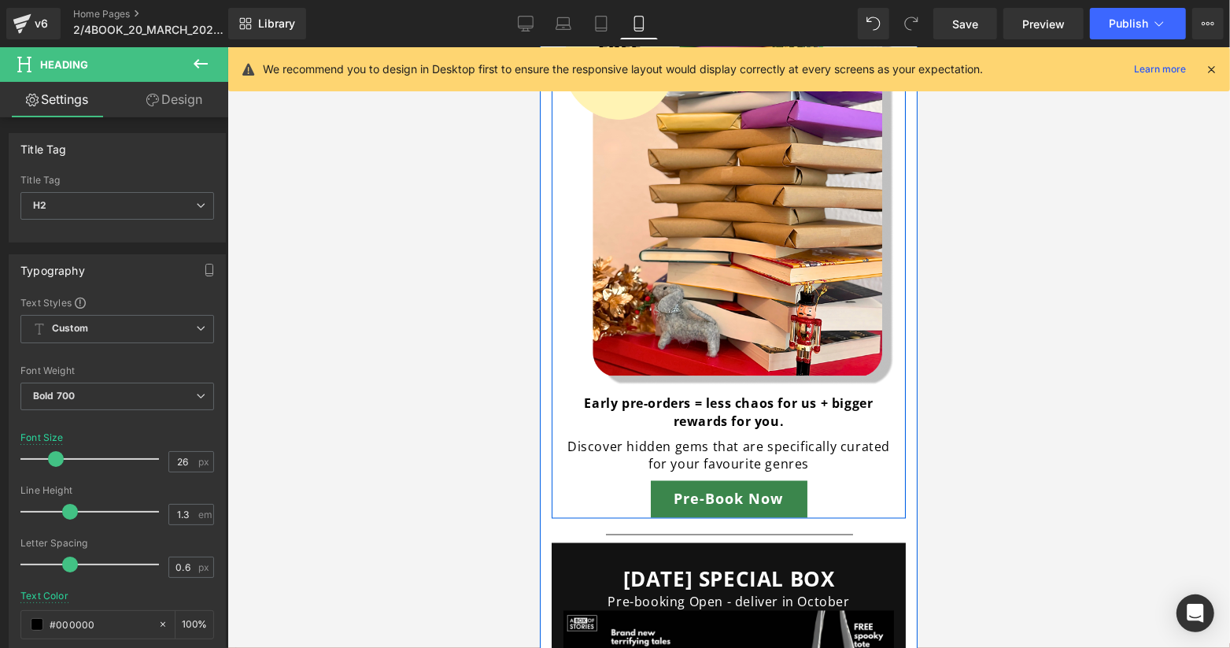
scroll to position [1784, 0]
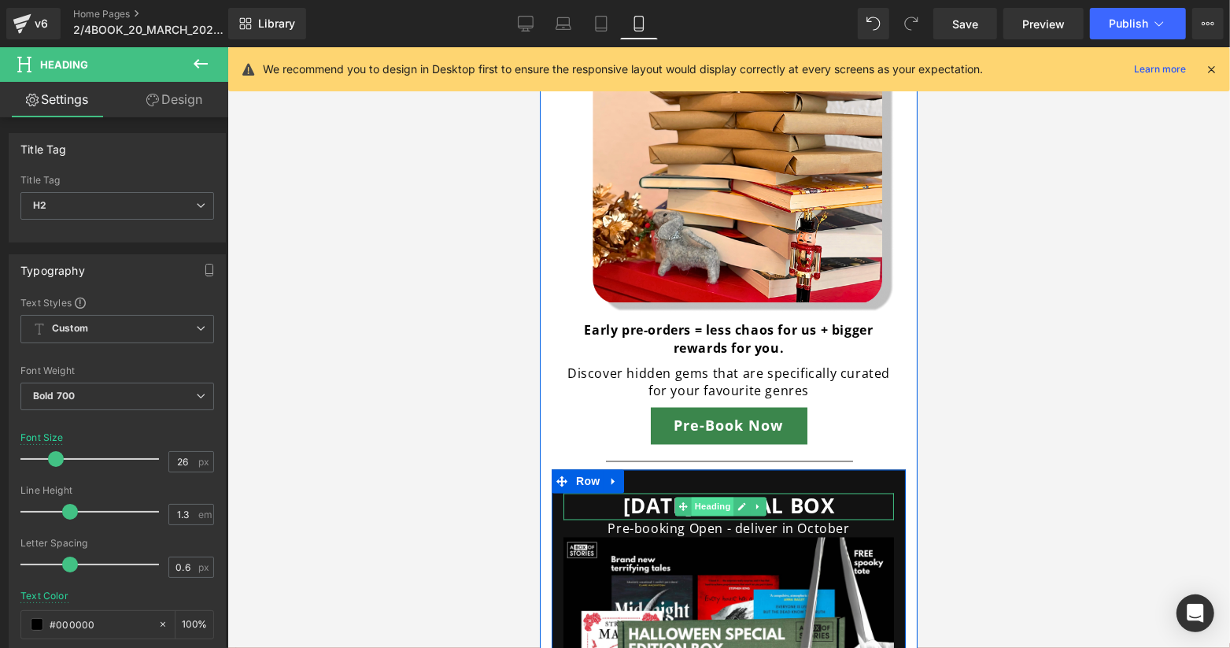
click at [718, 497] on span "Heading" at bounding box center [712, 506] width 43 height 19
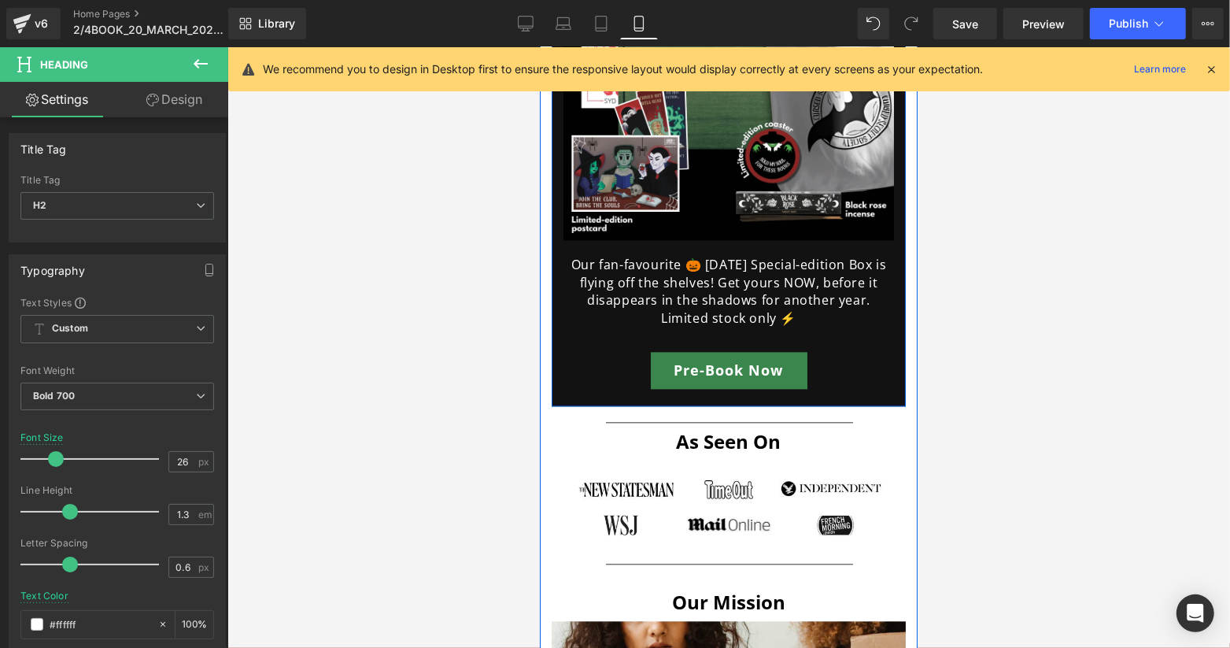
scroll to position [2414, 0]
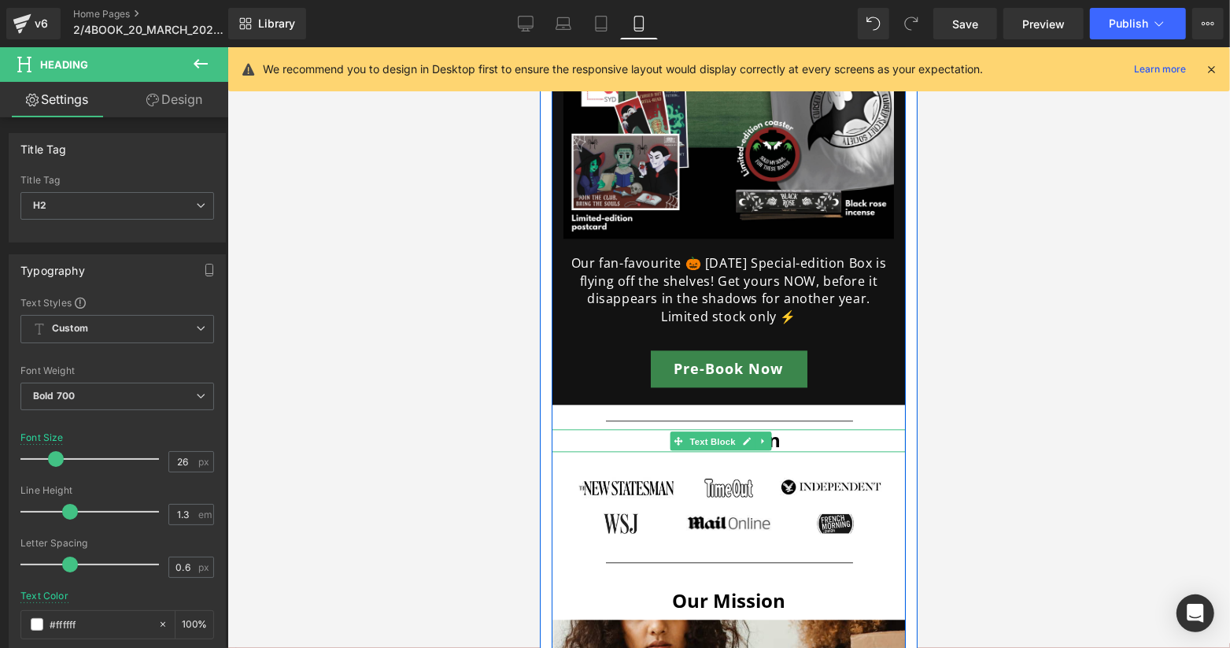
click at [718, 431] on span "Text Block" at bounding box center [712, 440] width 52 height 19
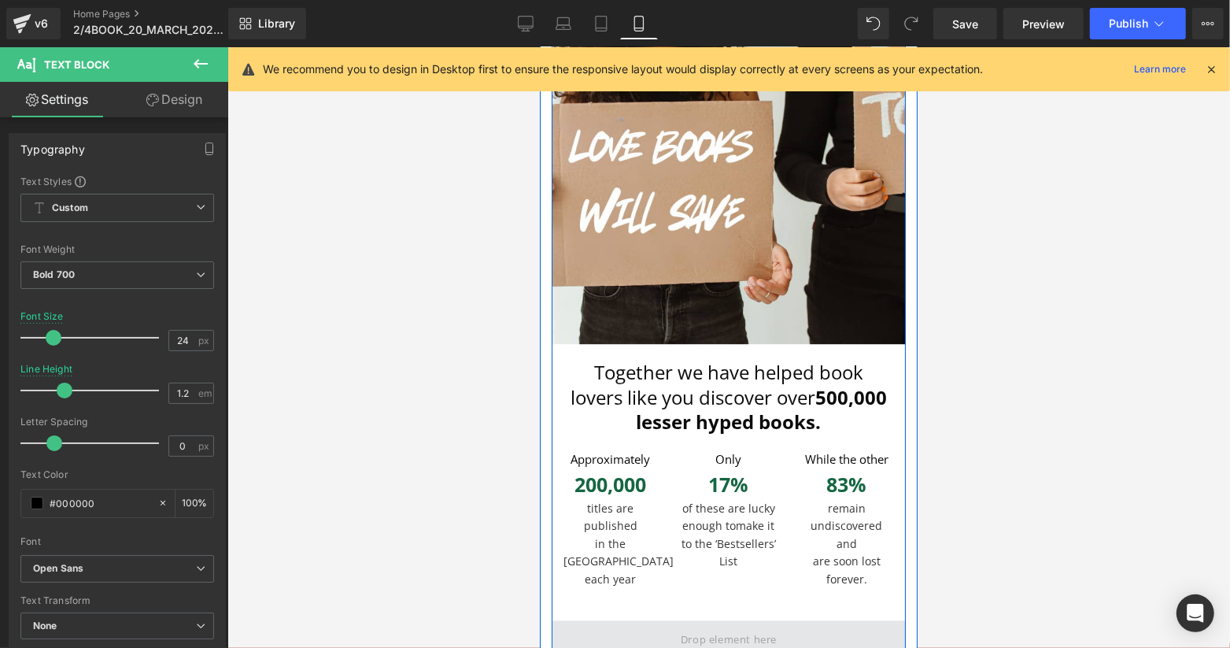
scroll to position [3358, 0]
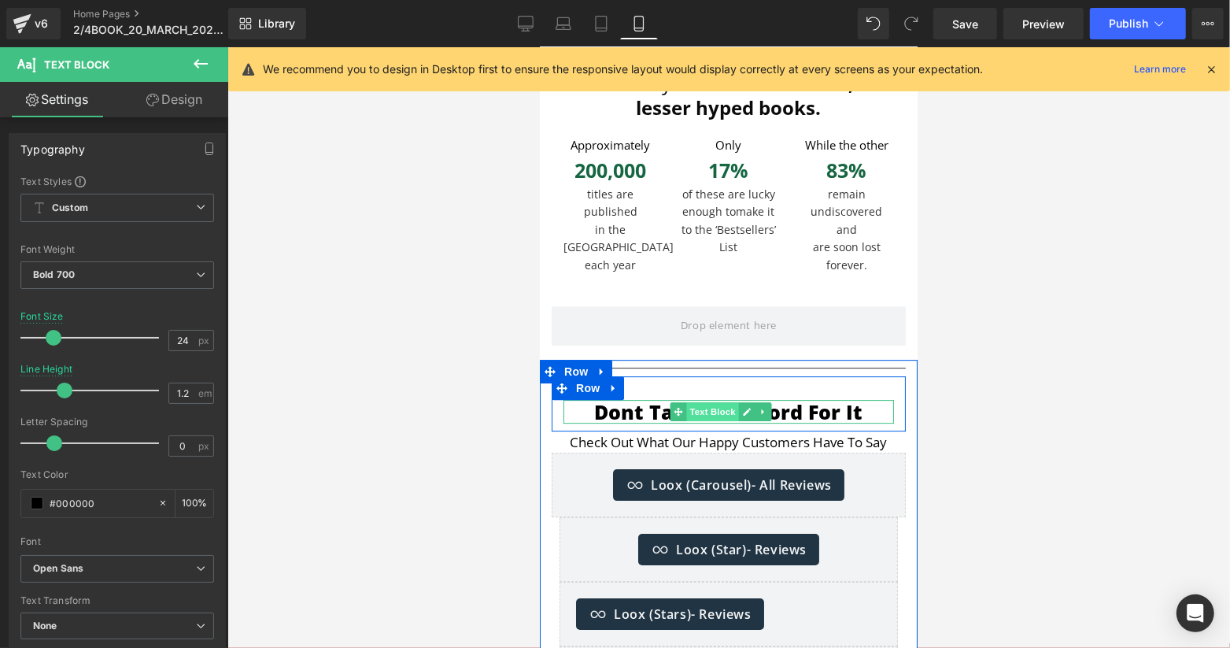
click at [717, 401] on span "Text Block" at bounding box center [712, 410] width 52 height 19
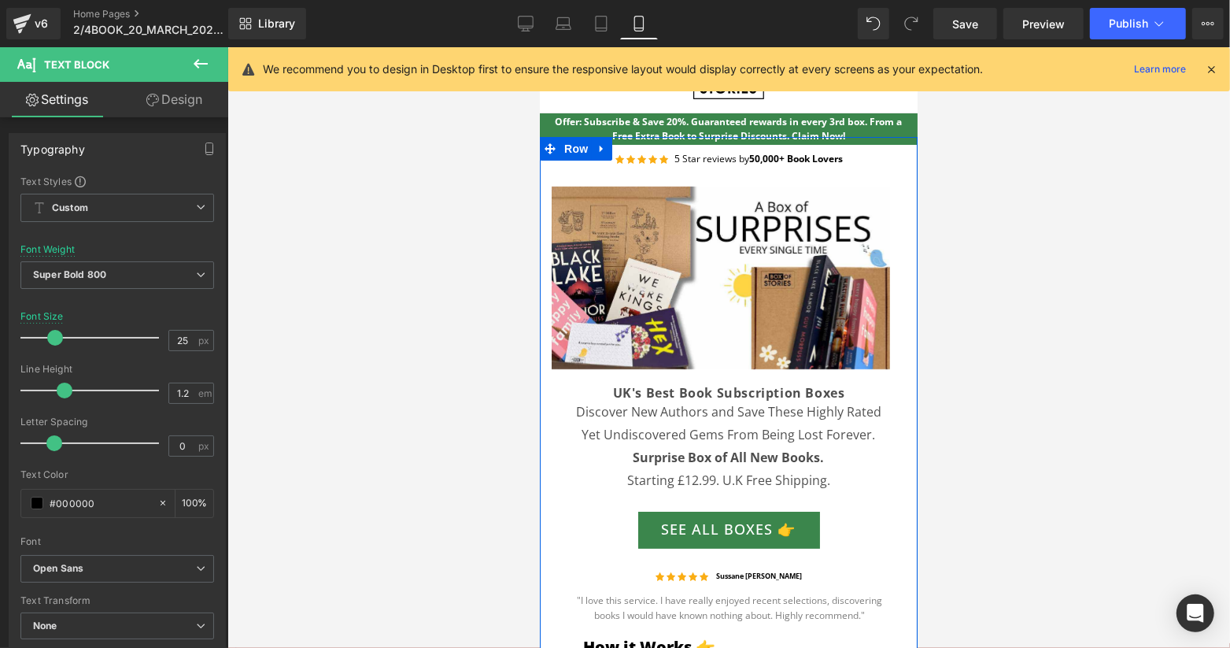
scroll to position [105, 0]
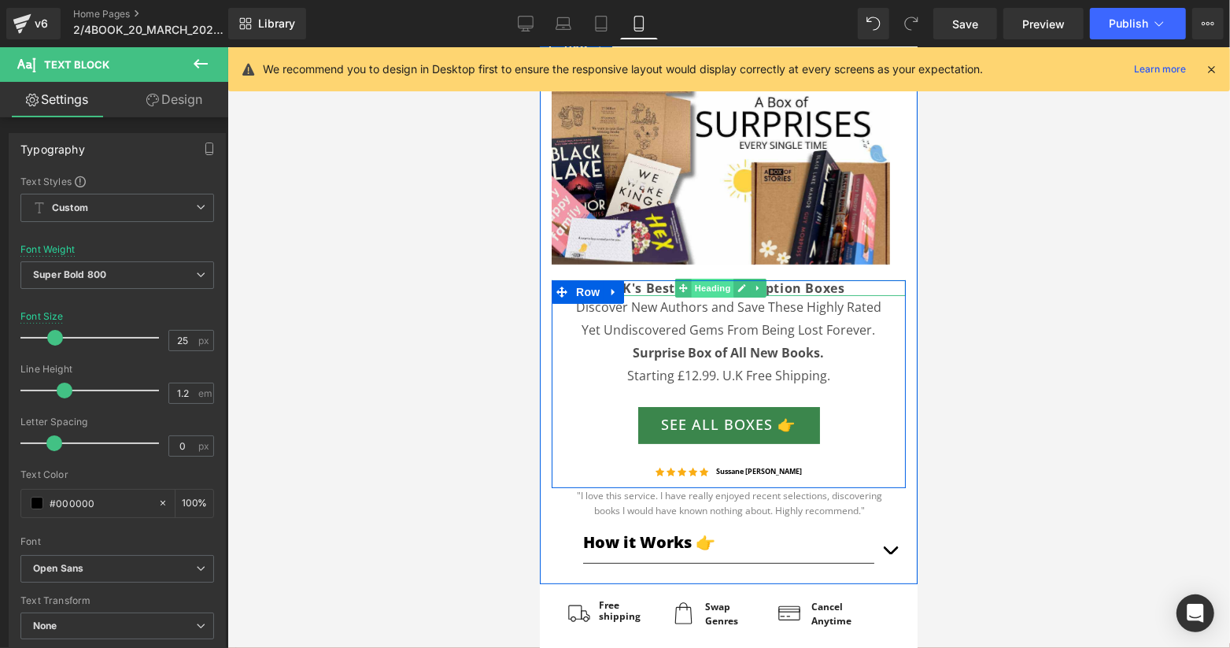
click at [706, 290] on span "Heading" at bounding box center [712, 287] width 43 height 19
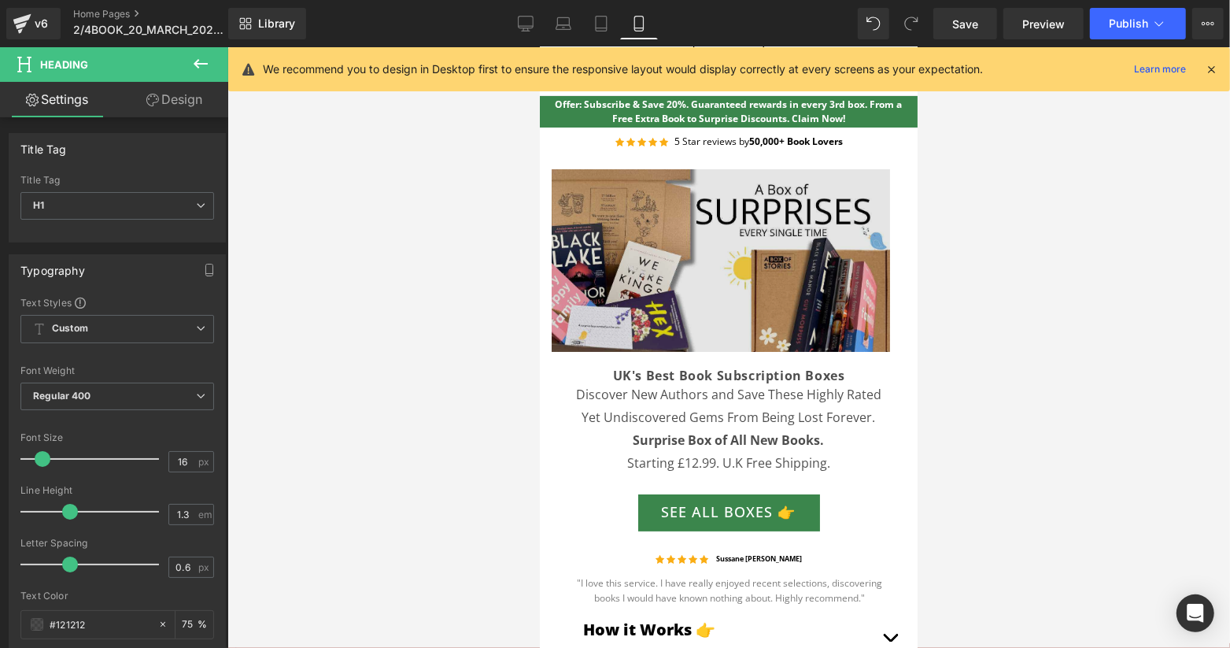
scroll to position [0, 0]
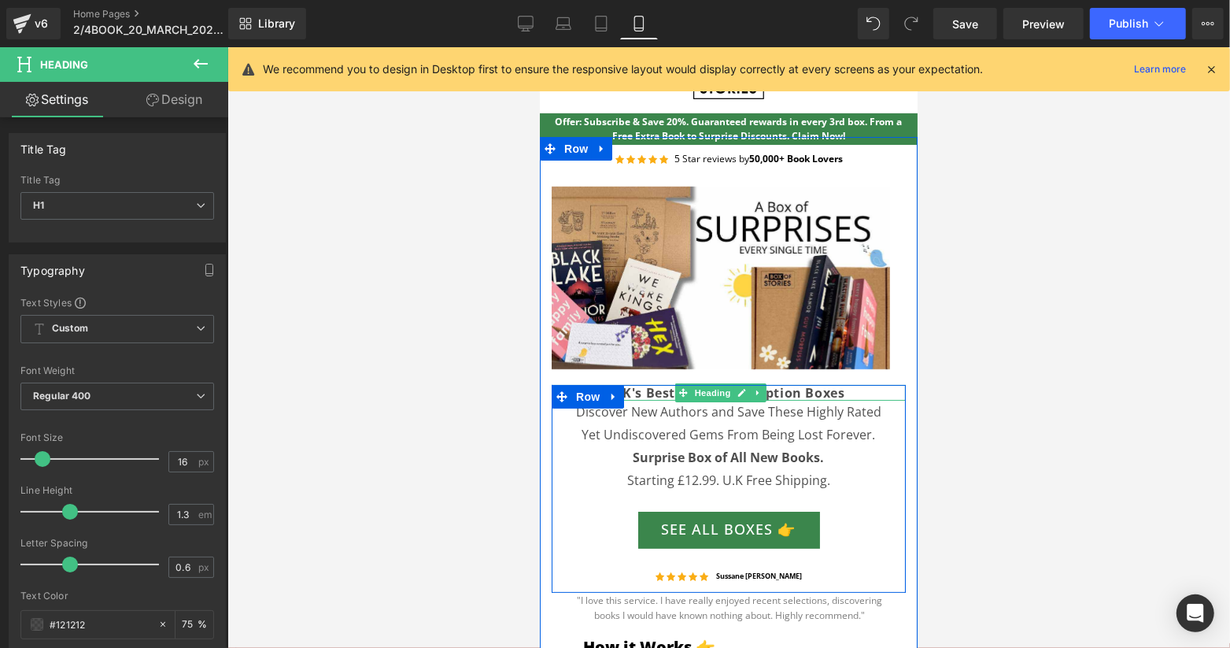
click at [709, 393] on span "Heading" at bounding box center [712, 392] width 43 height 19
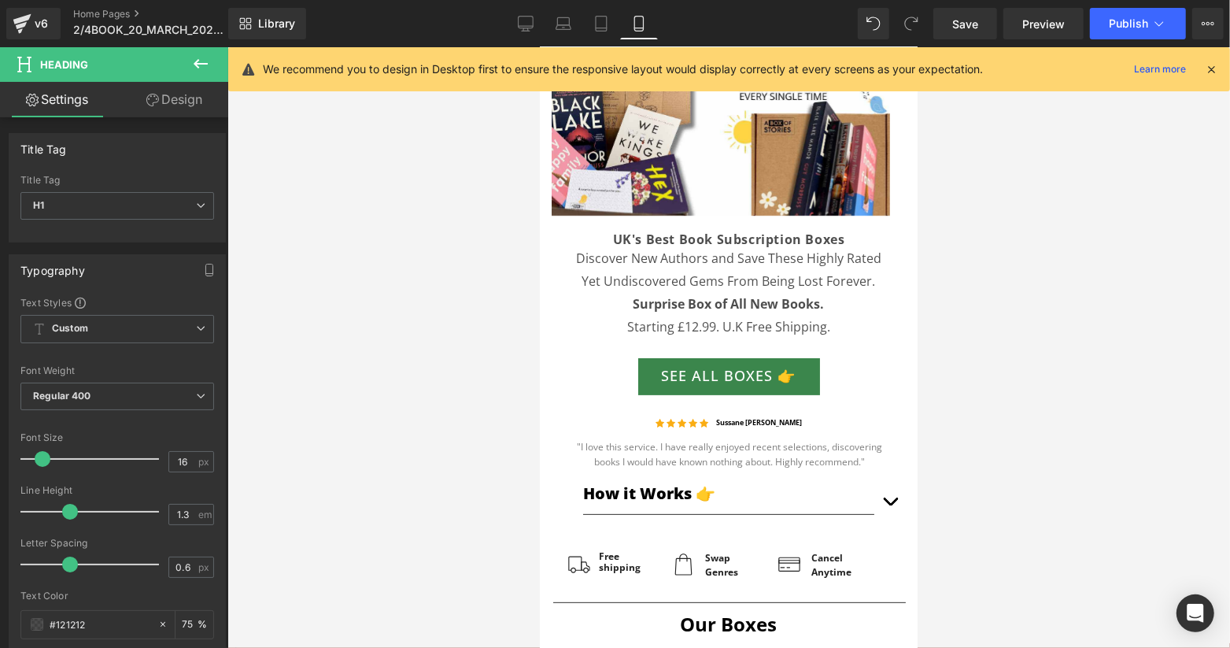
scroll to position [420, 0]
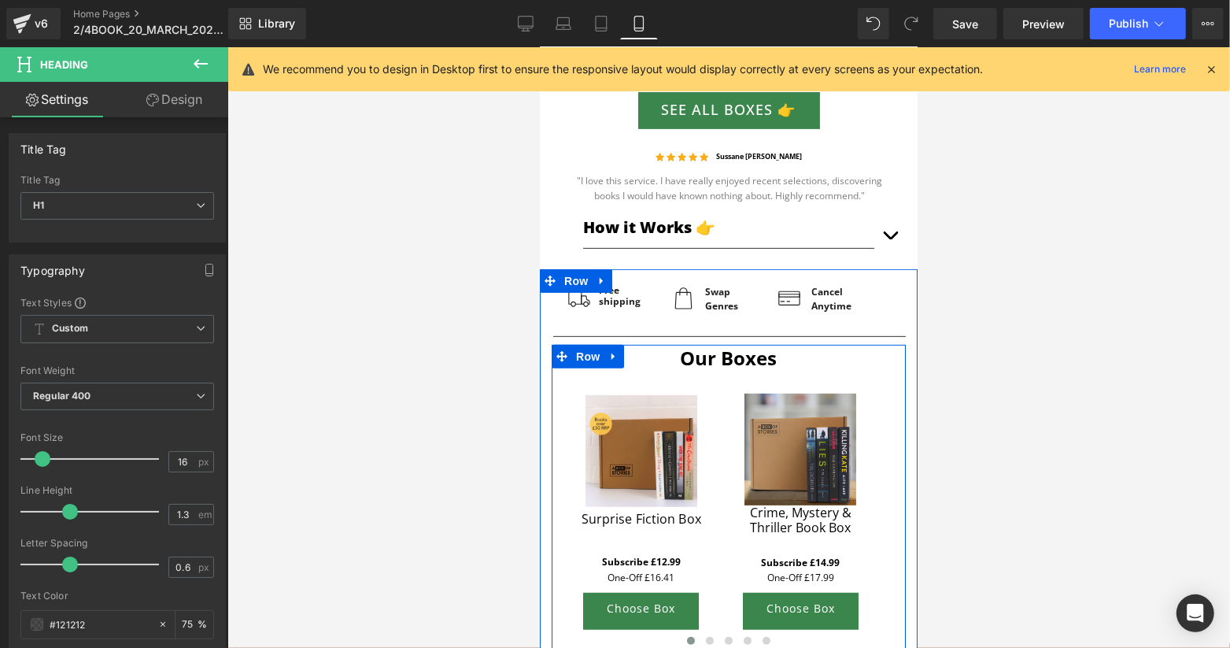
click at [977, 359] on span "Text Block" at bounding box center [1003, 363] width 52 height 19
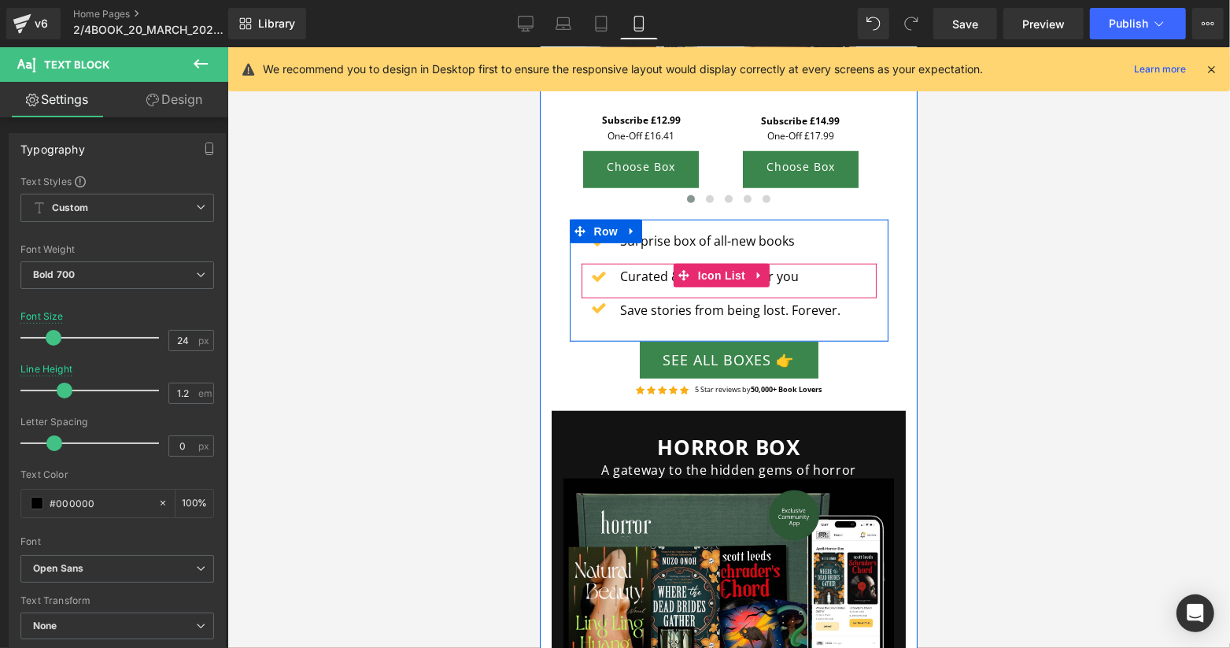
scroll to position [1049, 0]
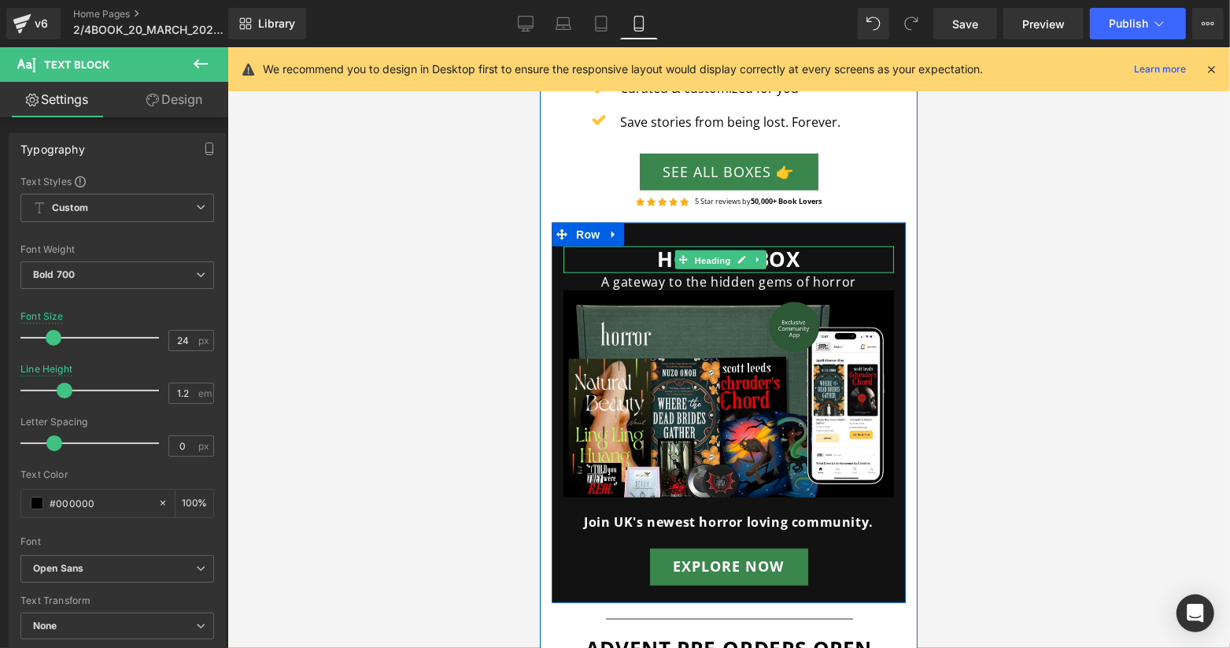
click at [717, 263] on span "Heading" at bounding box center [712, 259] width 43 height 19
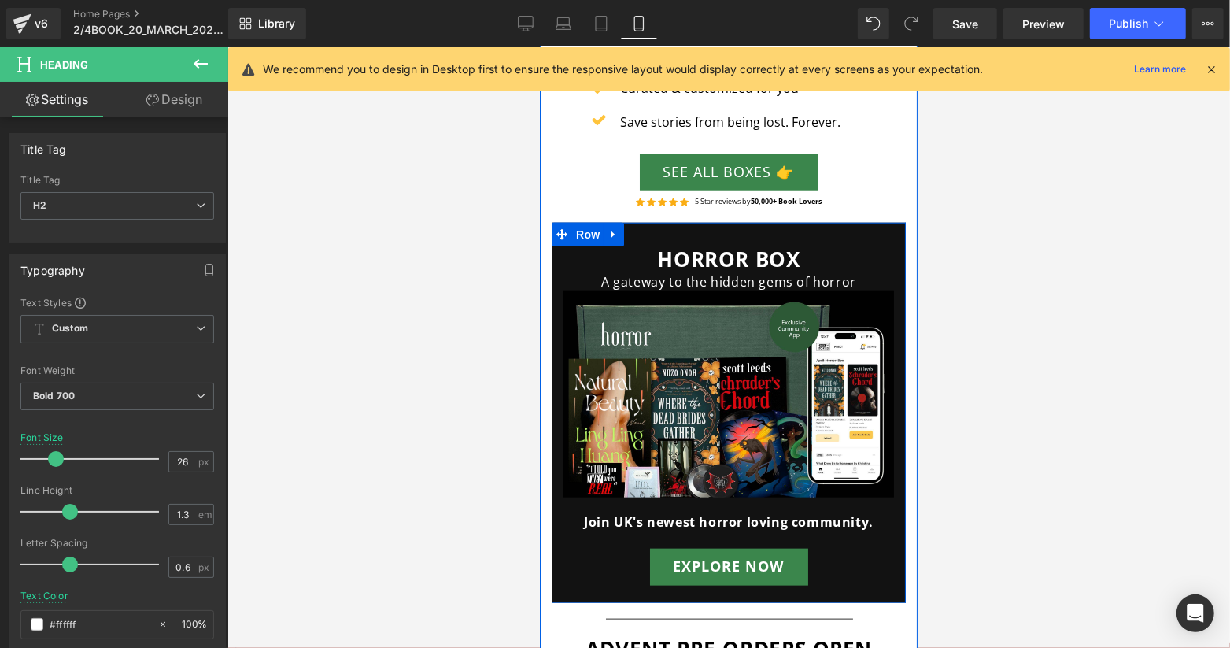
scroll to position [1364, 0]
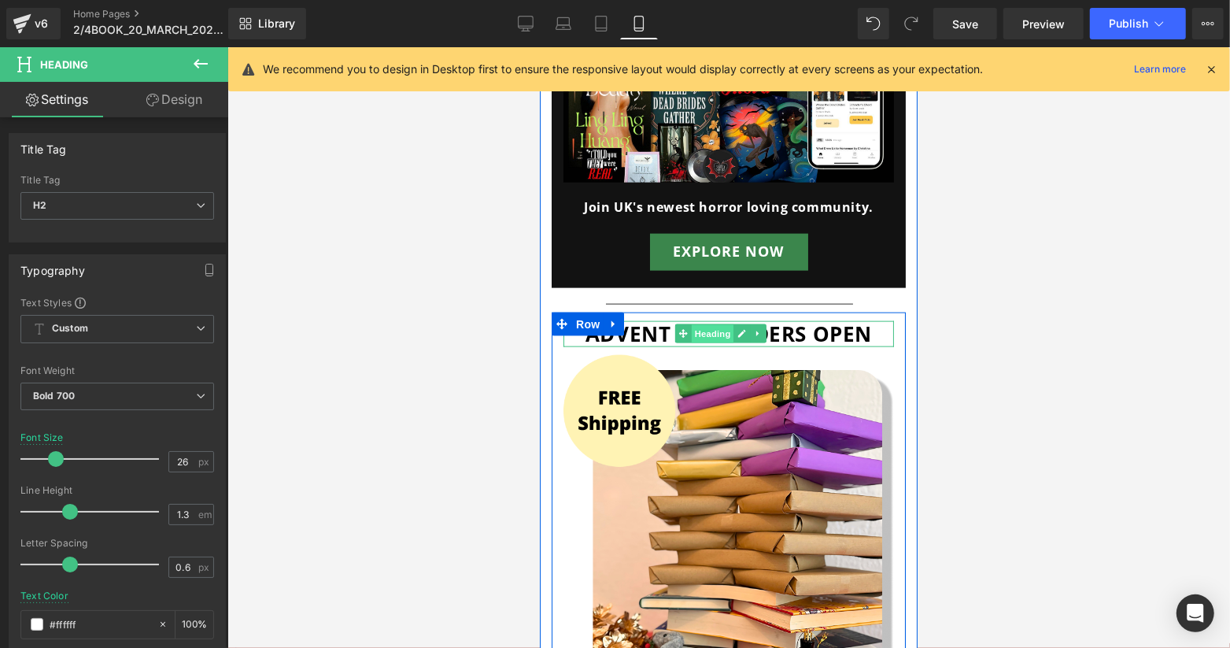
click at [708, 324] on span "Heading" at bounding box center [712, 333] width 43 height 19
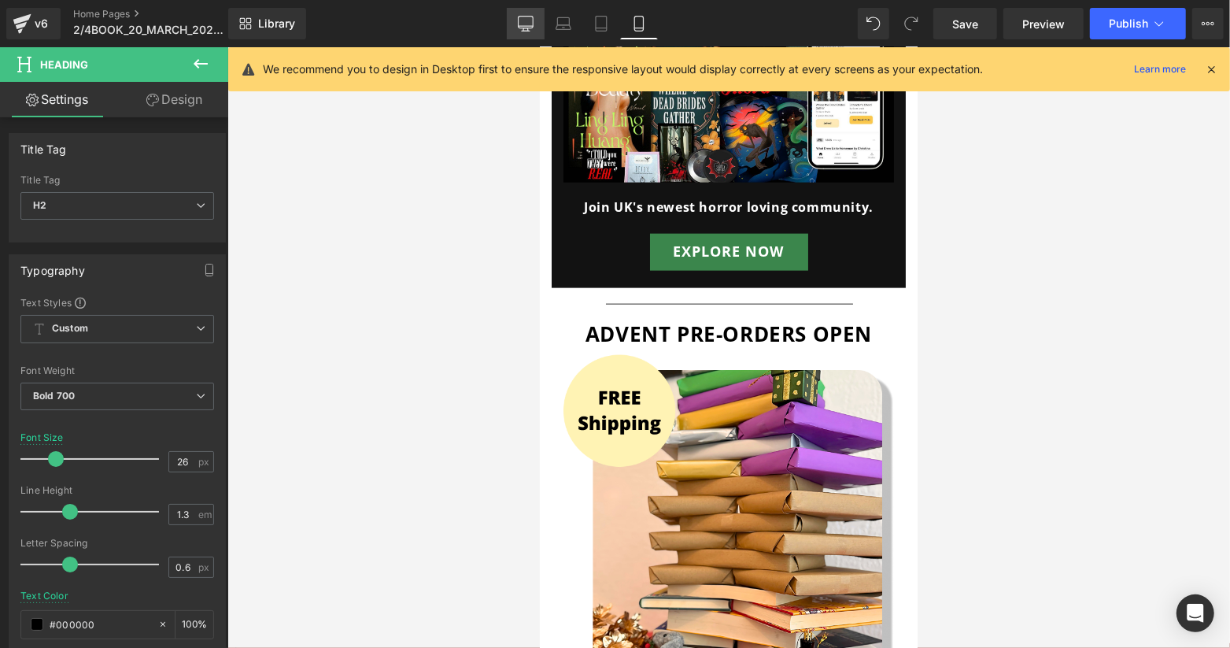
click at [525, 23] on icon at bounding box center [526, 24] width 16 height 16
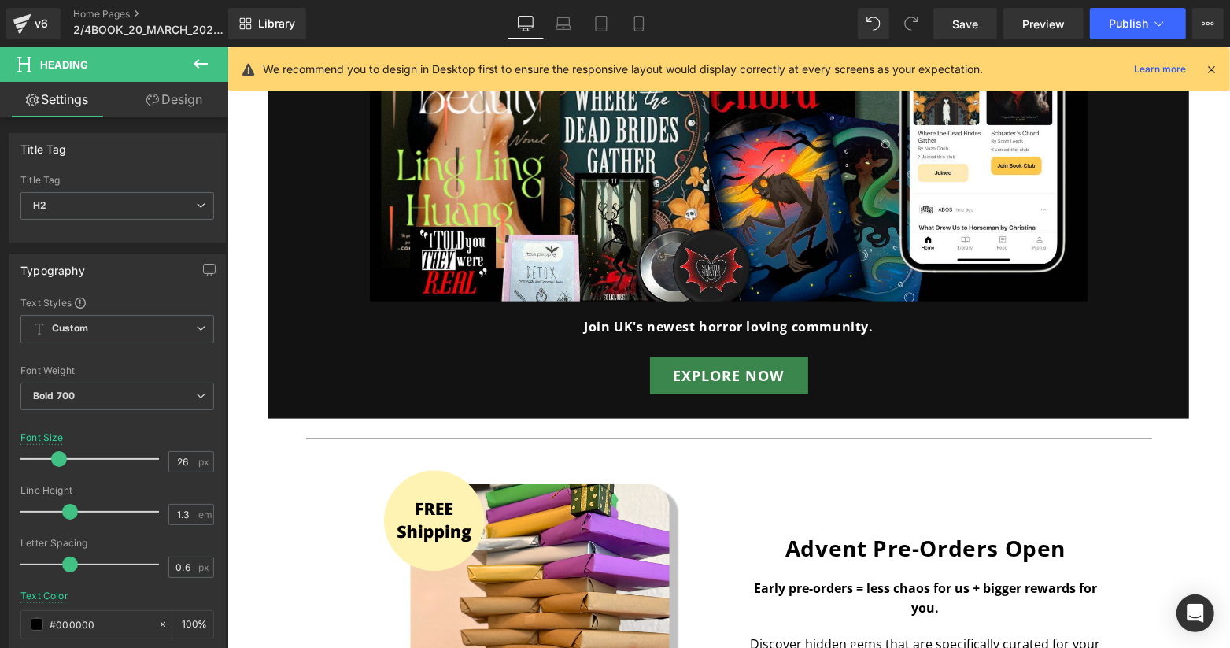
scroll to position [0, 0]
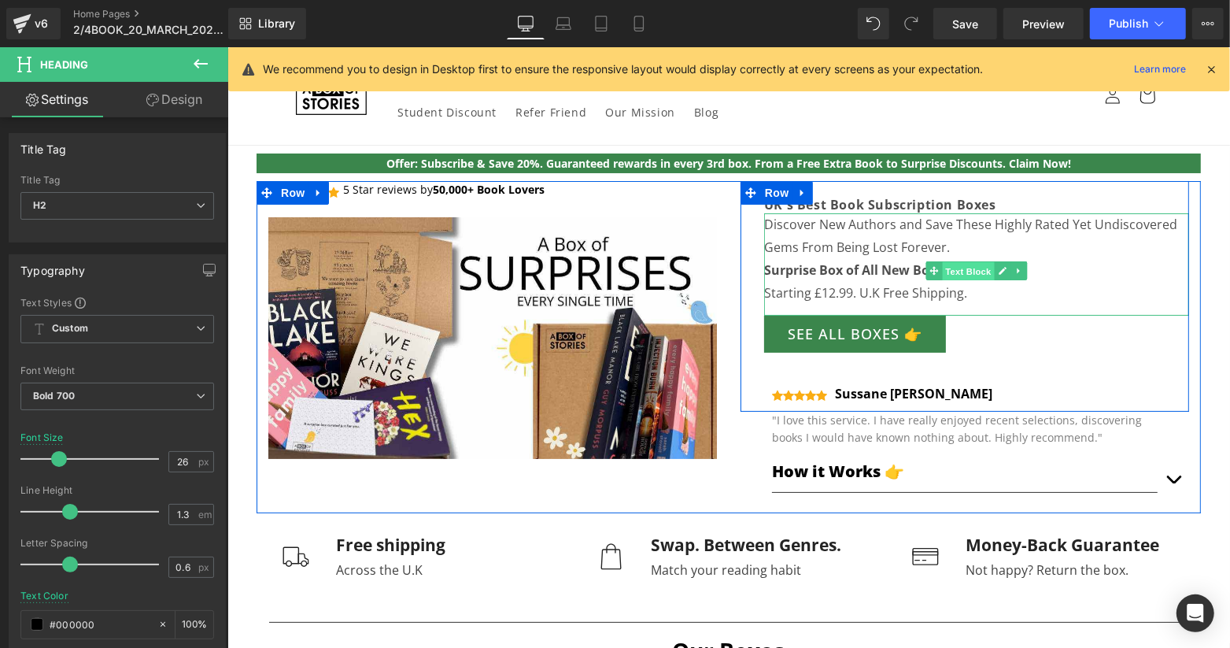
click at [945, 270] on span "Text Block" at bounding box center [967, 270] width 52 height 19
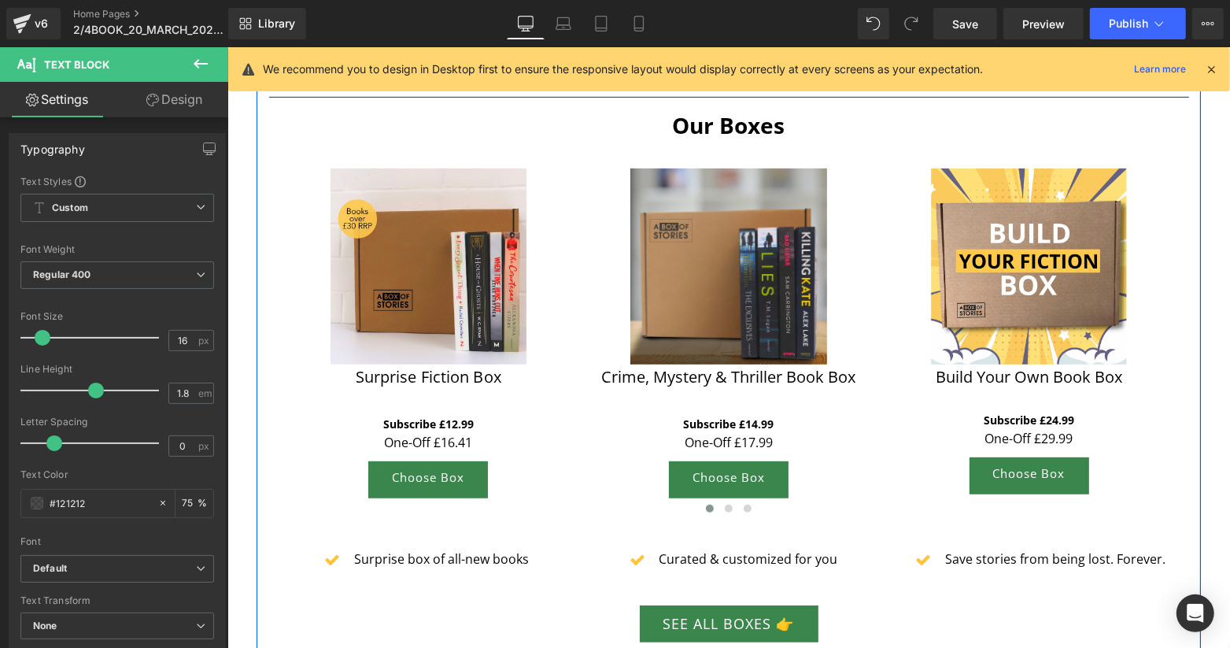
scroll to position [839, 0]
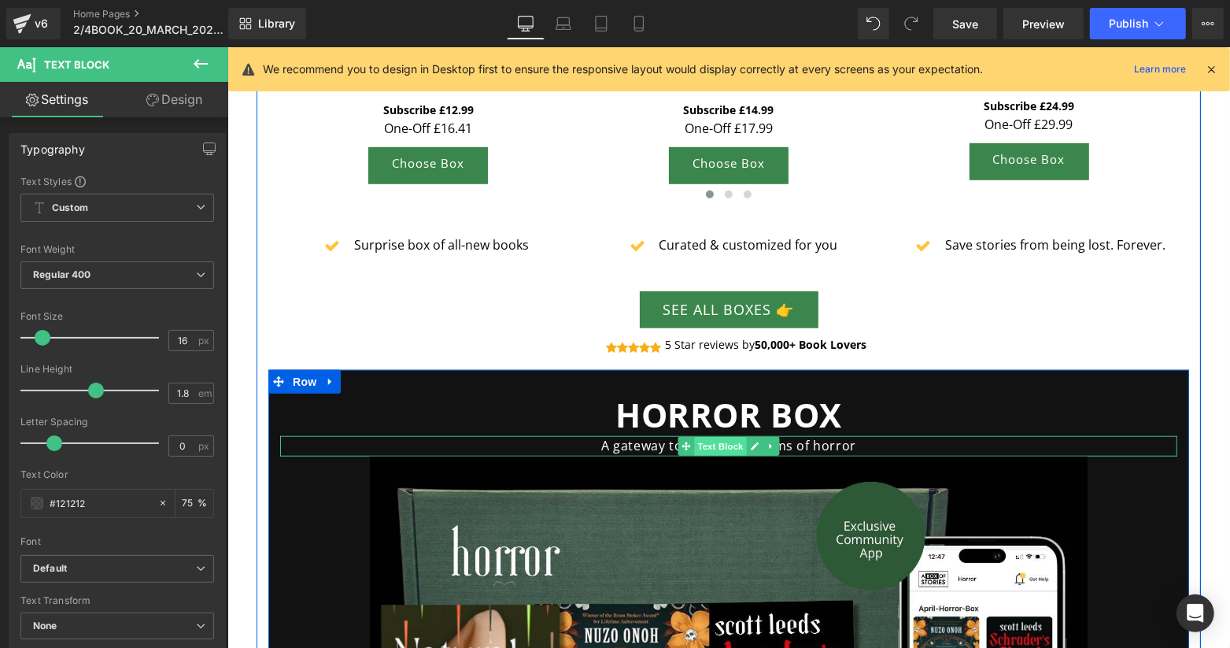
click at [720, 447] on span "Text Block" at bounding box center [719, 445] width 52 height 19
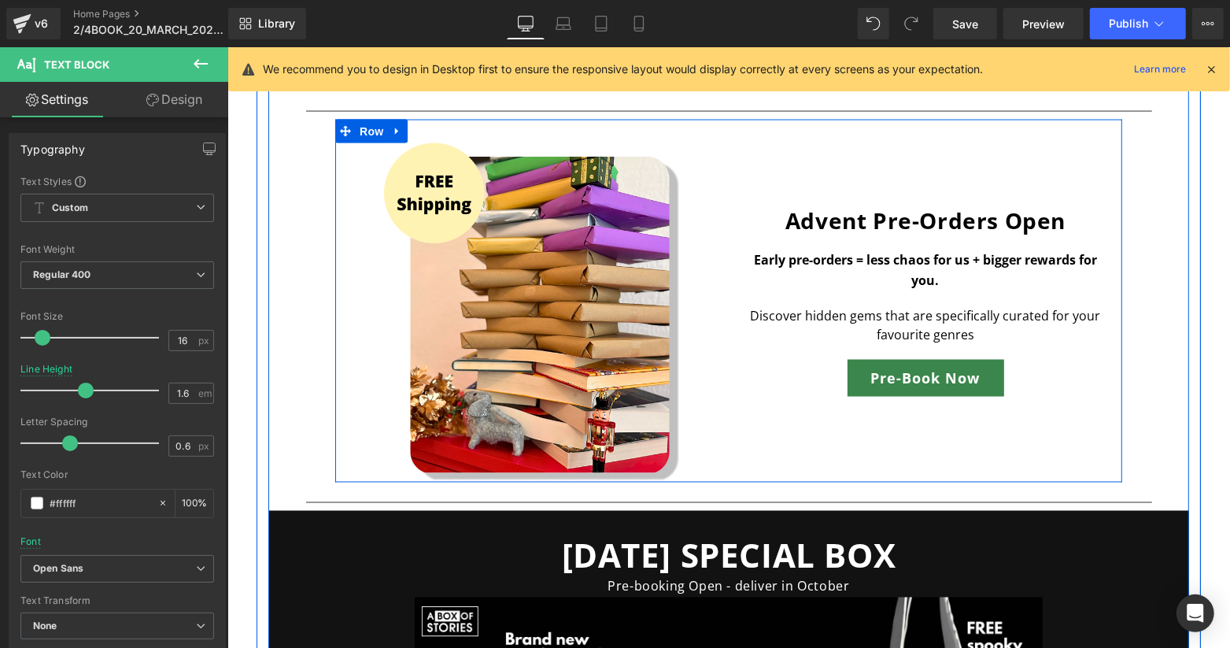
scroll to position [1784, 0]
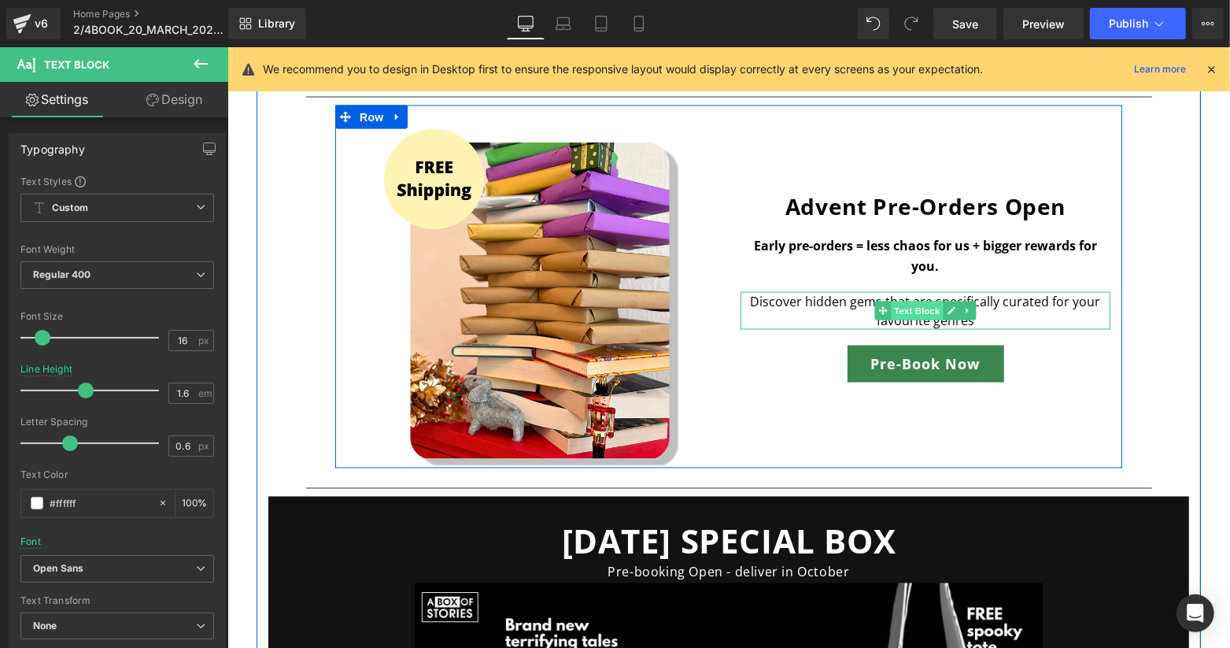
click at [919, 302] on span "Text Block" at bounding box center [916, 310] width 52 height 19
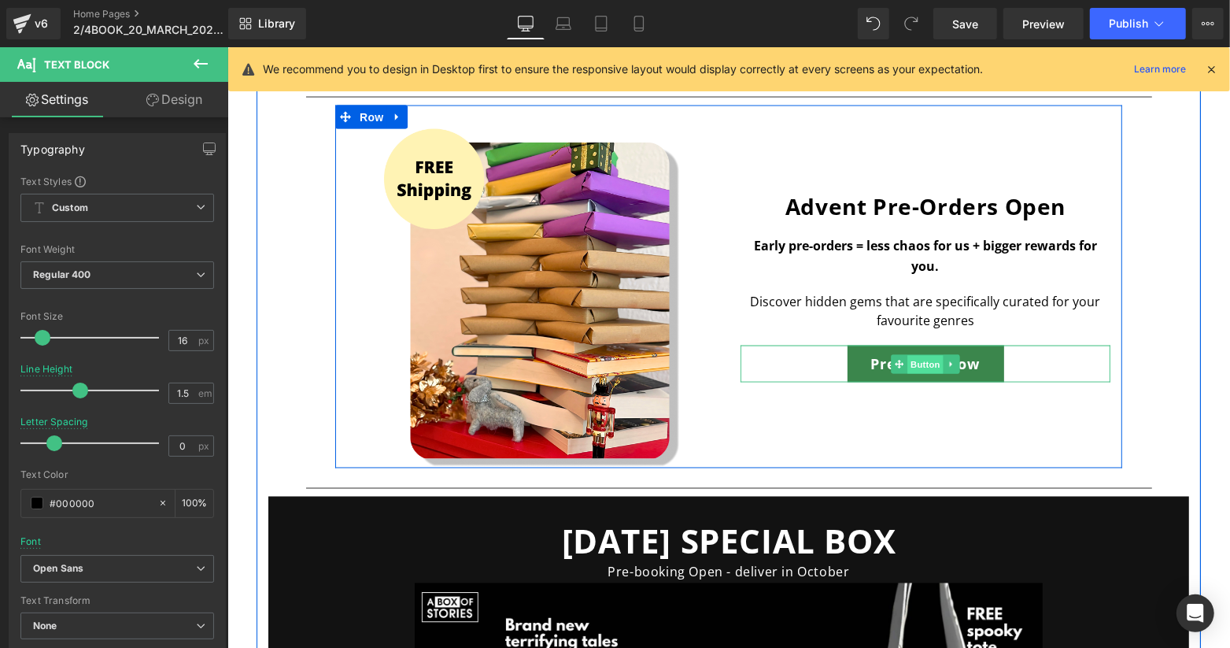
click at [908, 364] on span "Button" at bounding box center [925, 364] width 36 height 19
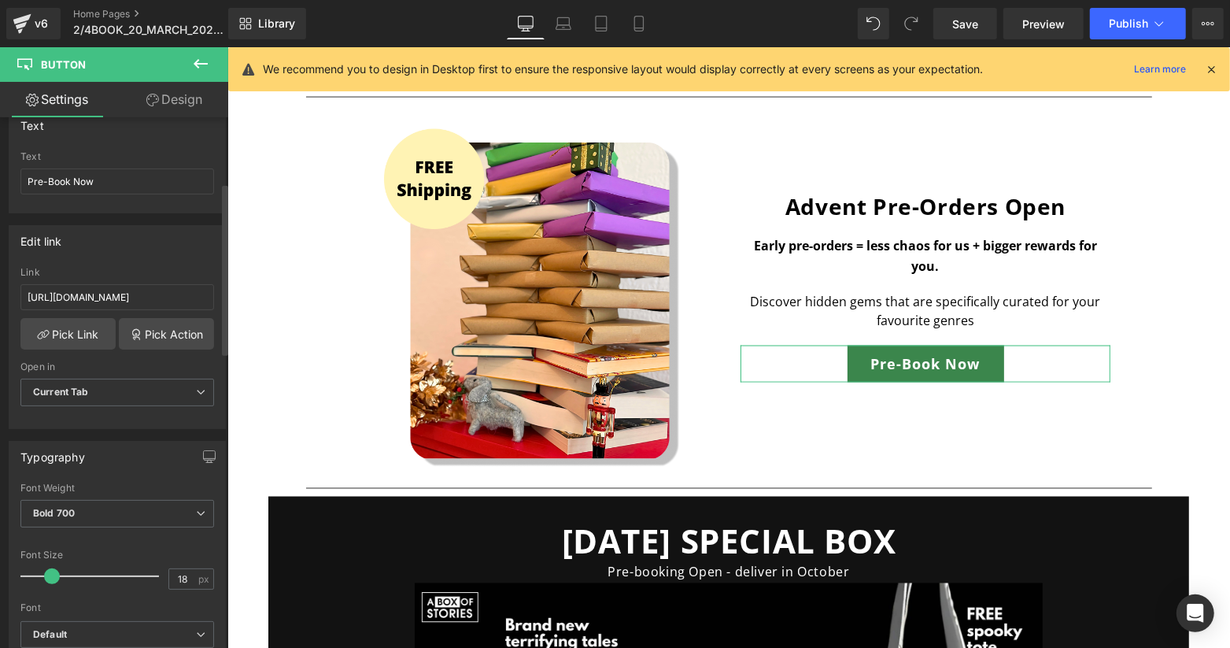
scroll to position [209, 0]
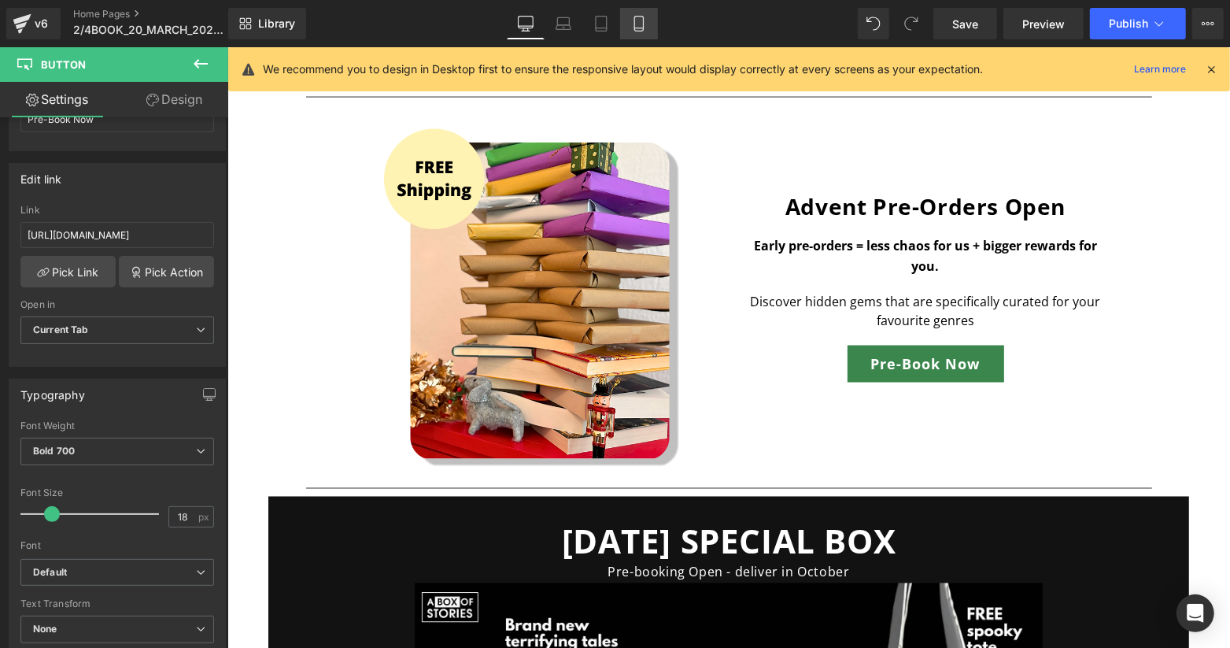
click at [640, 13] on link "Mobile" at bounding box center [639, 23] width 38 height 31
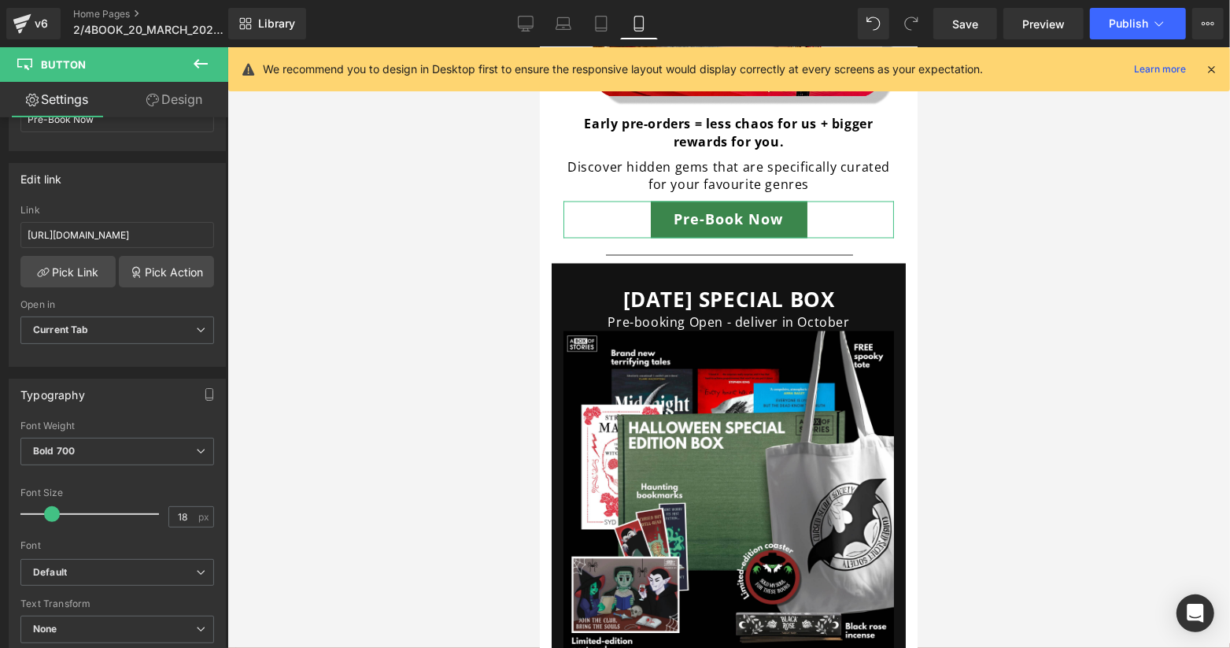
scroll to position [1818, 0]
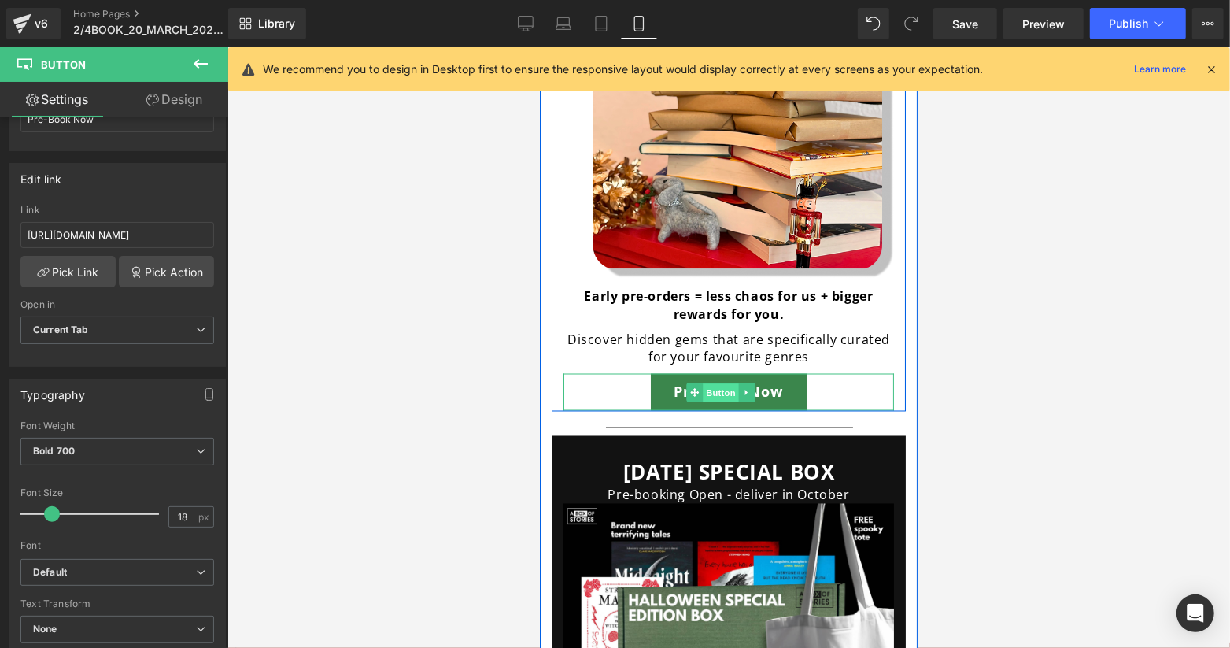
click at [723, 383] on span "Button" at bounding box center [720, 392] width 36 height 19
